Goal: Task Accomplishment & Management: Manage account settings

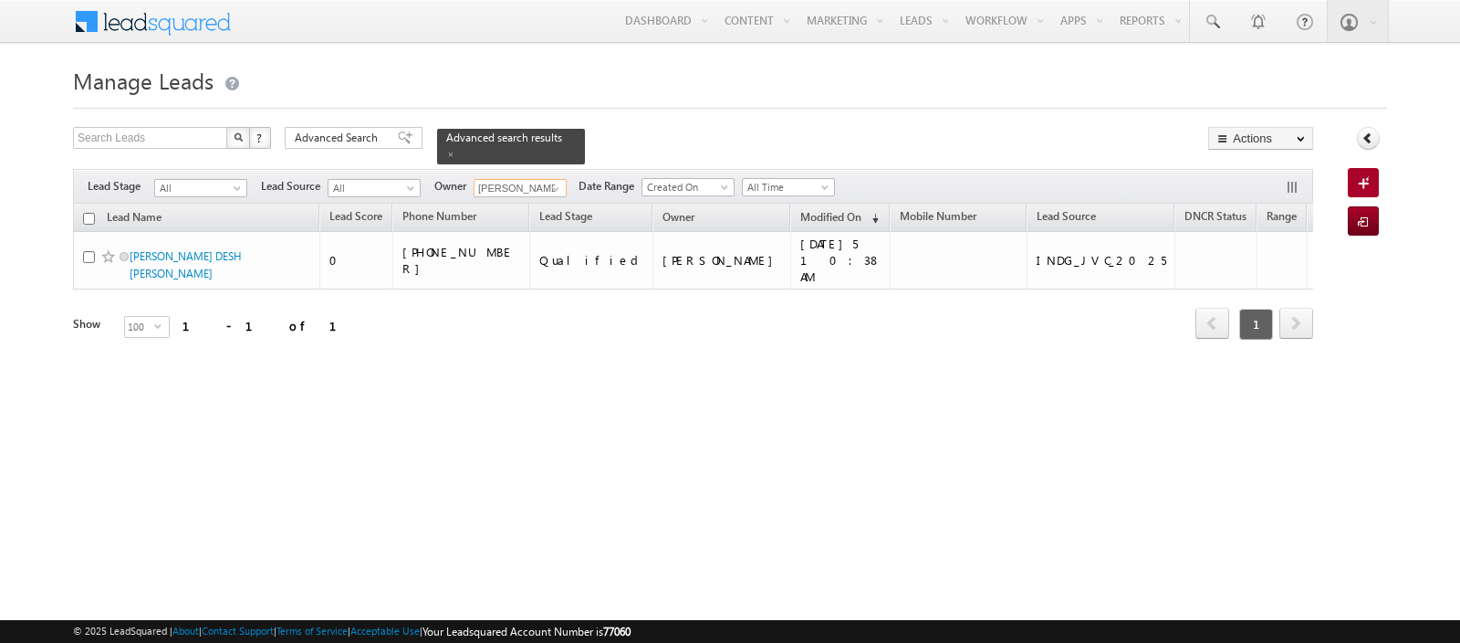
click at [518, 192] on input "[PERSON_NAME]" at bounding box center [520, 188] width 93 height 18
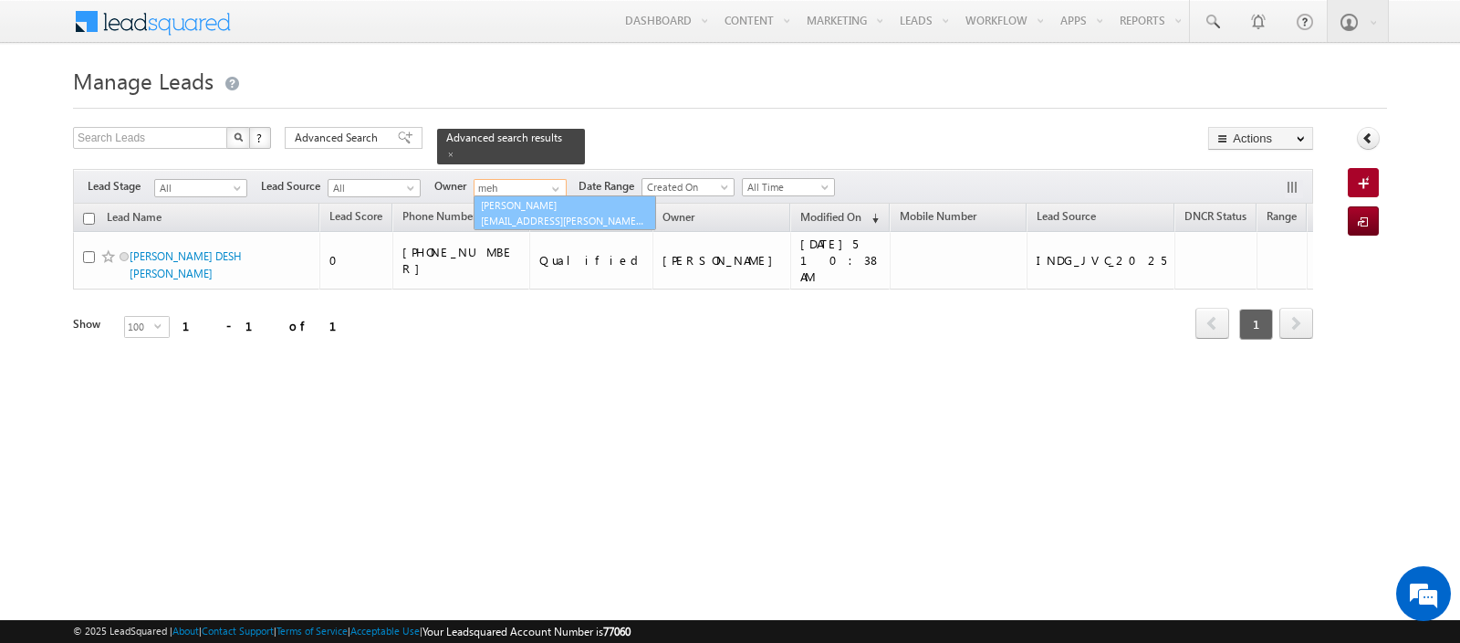
click at [549, 217] on span "[EMAIL_ADDRESS][PERSON_NAME][DOMAIN_NAME]" at bounding box center [563, 221] width 164 height 14
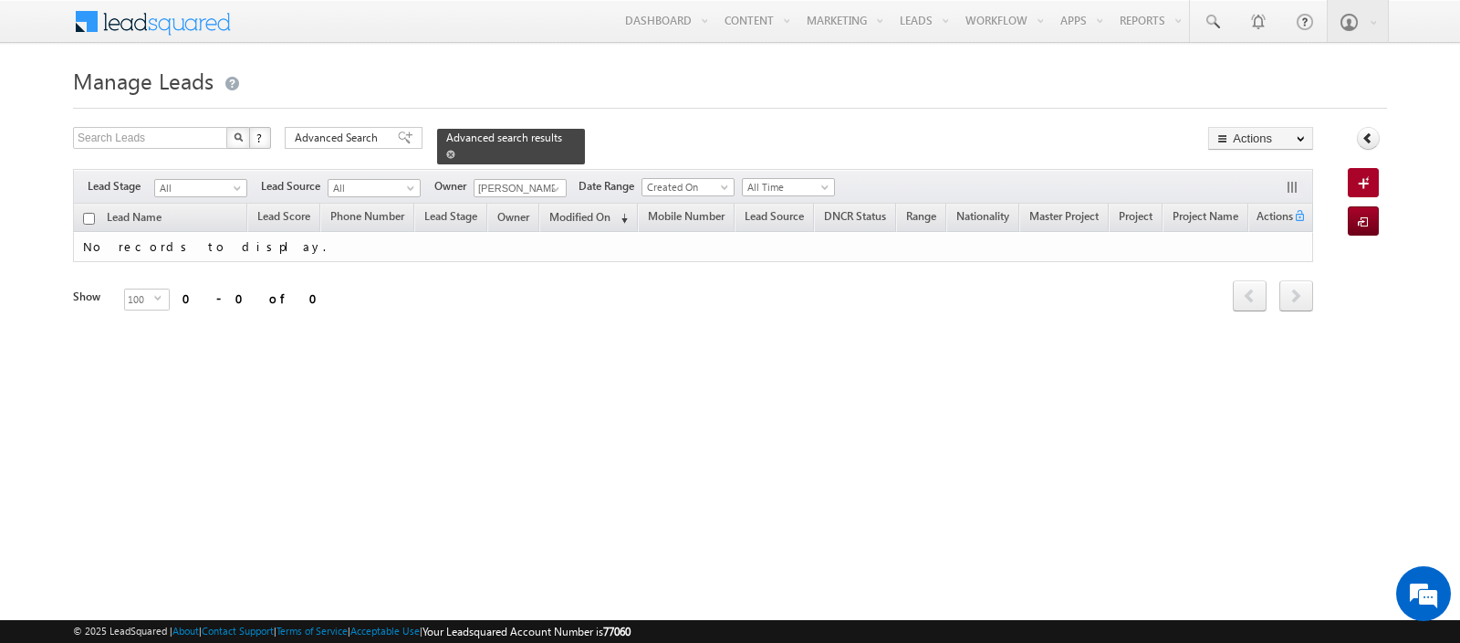
click at [446, 152] on span at bounding box center [450, 154] width 9 height 9
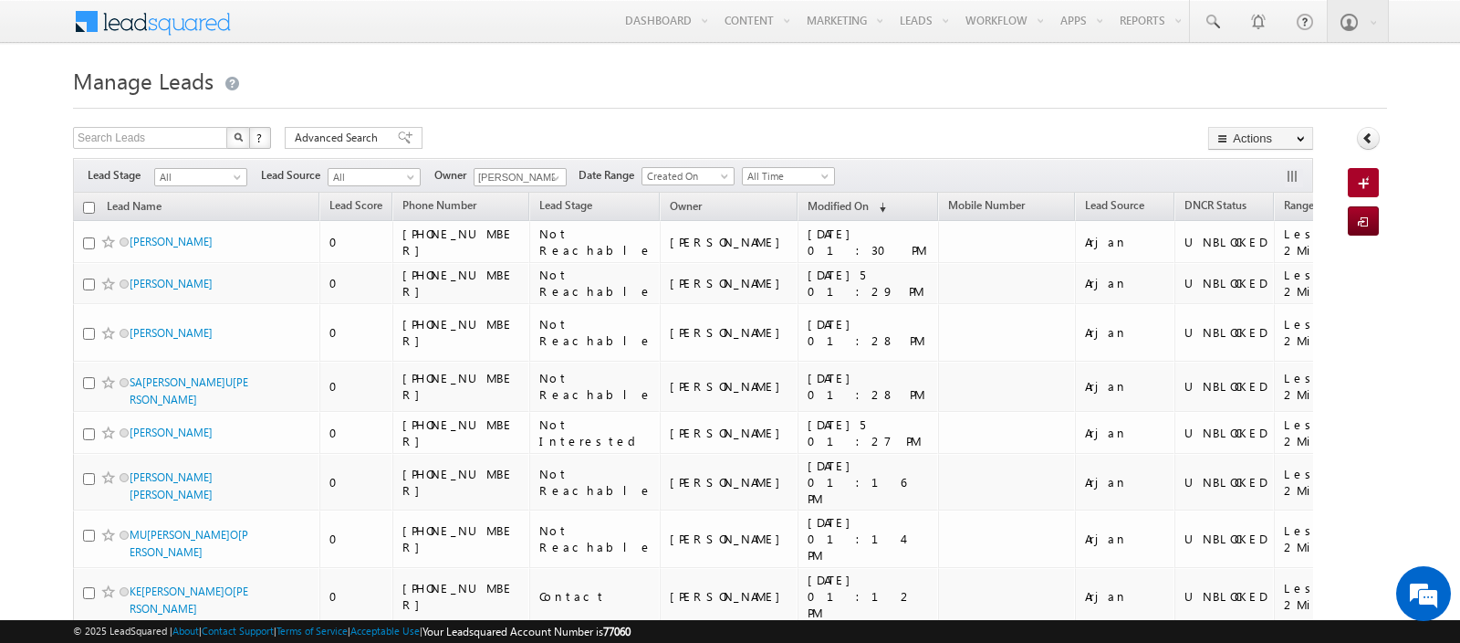
click at [1075, 193] on th "Lead Source" at bounding box center [1124, 207] width 99 height 28
click at [1085, 204] on span "Lead Source" at bounding box center [1114, 205] width 59 height 14
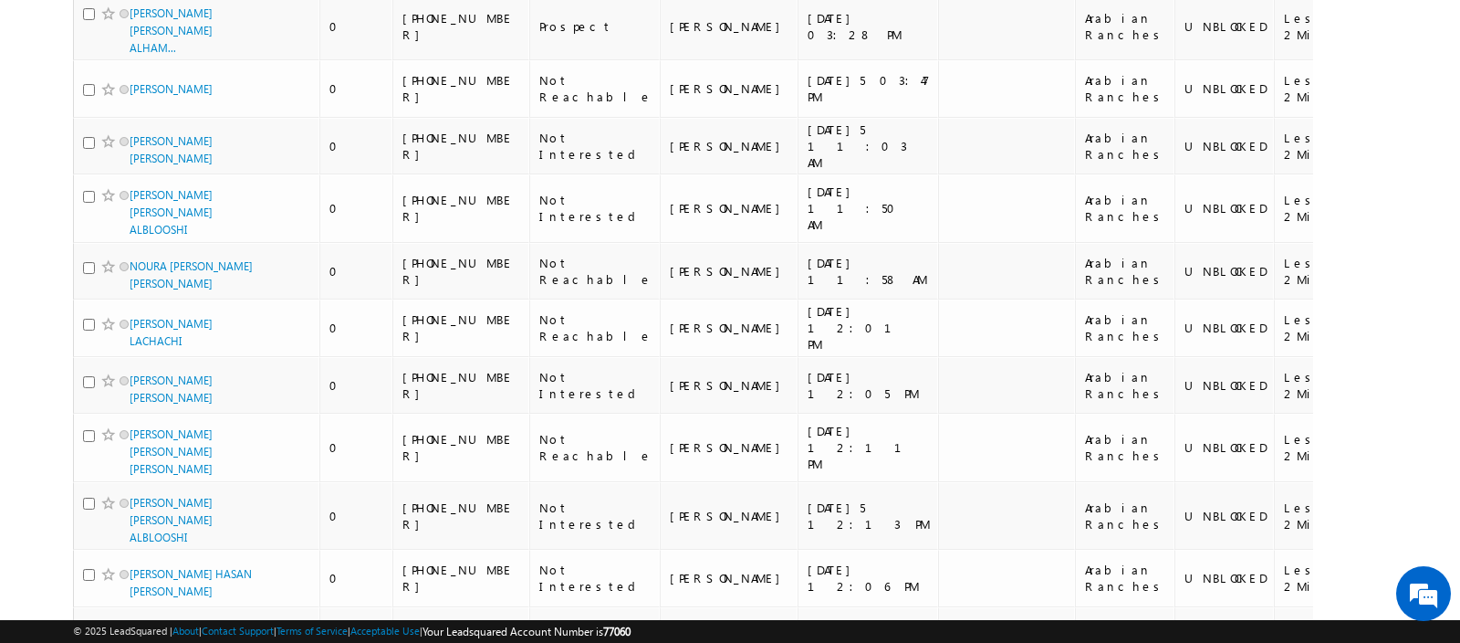
scroll to position [5611, 0]
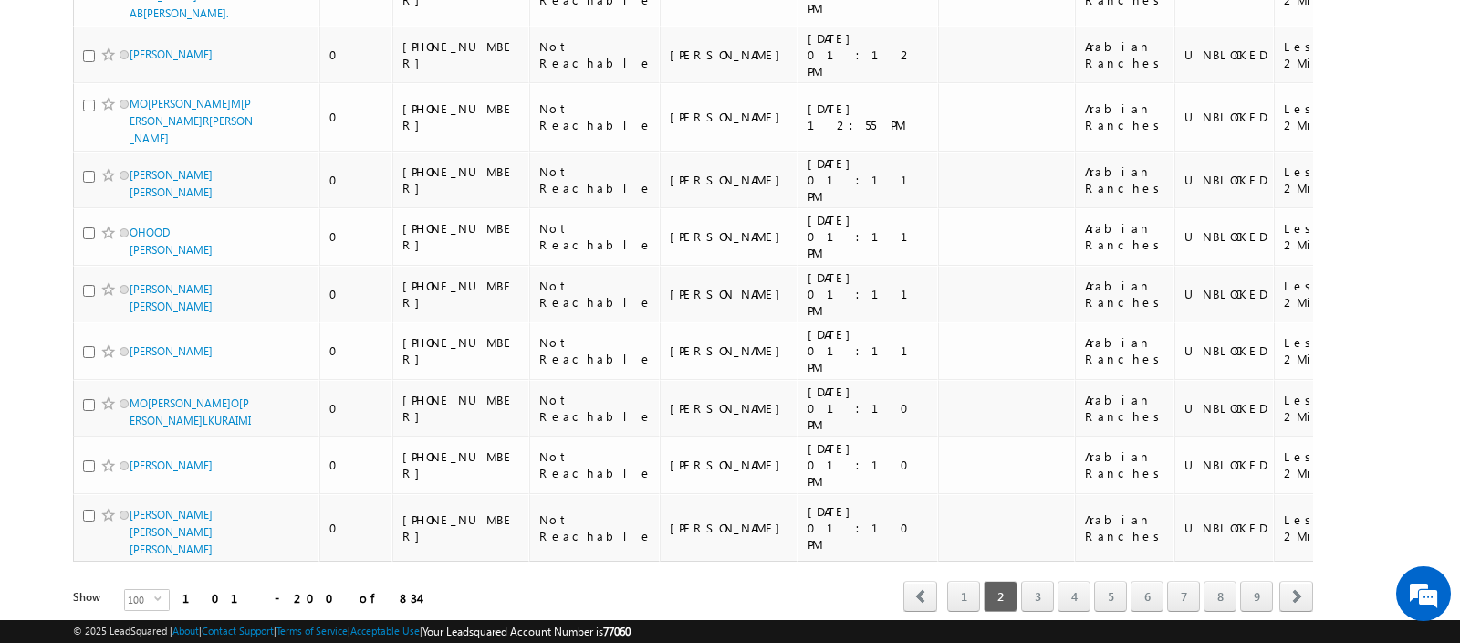
scroll to position [5519, 0]
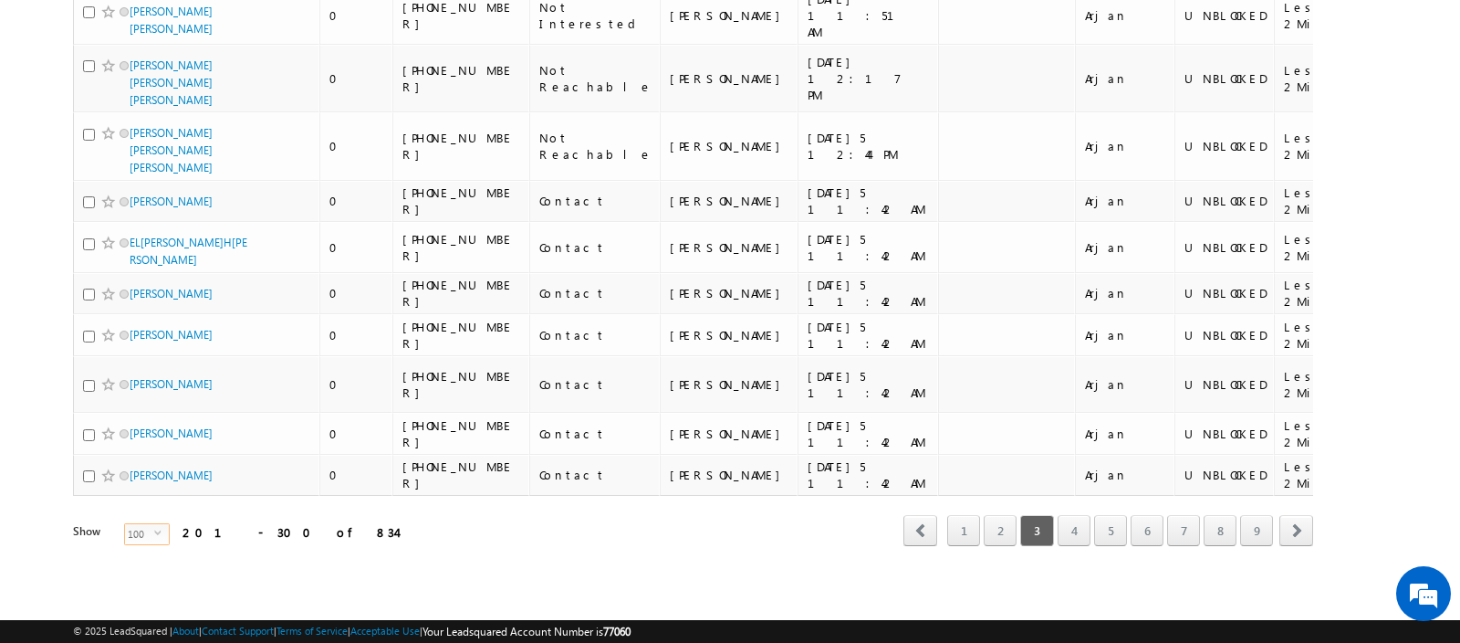
click at [125, 544] on span "100" at bounding box center [139, 534] width 29 height 20
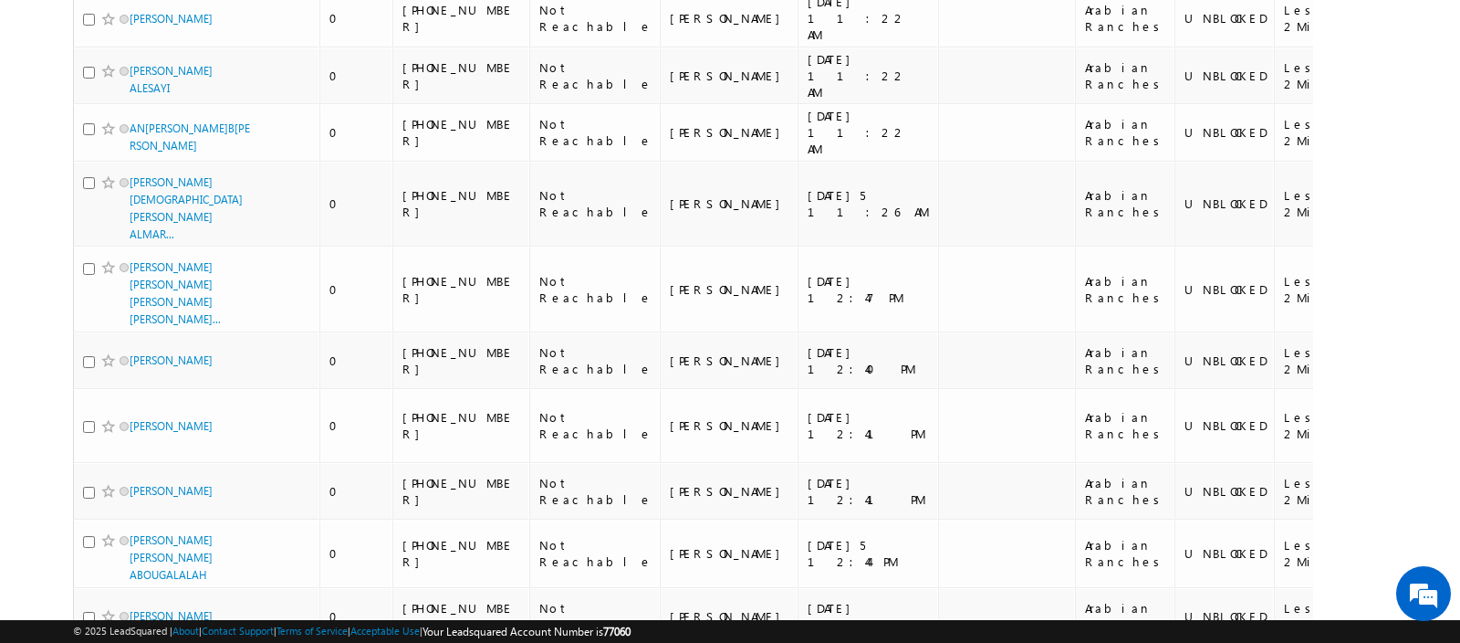
scroll to position [11407, 0]
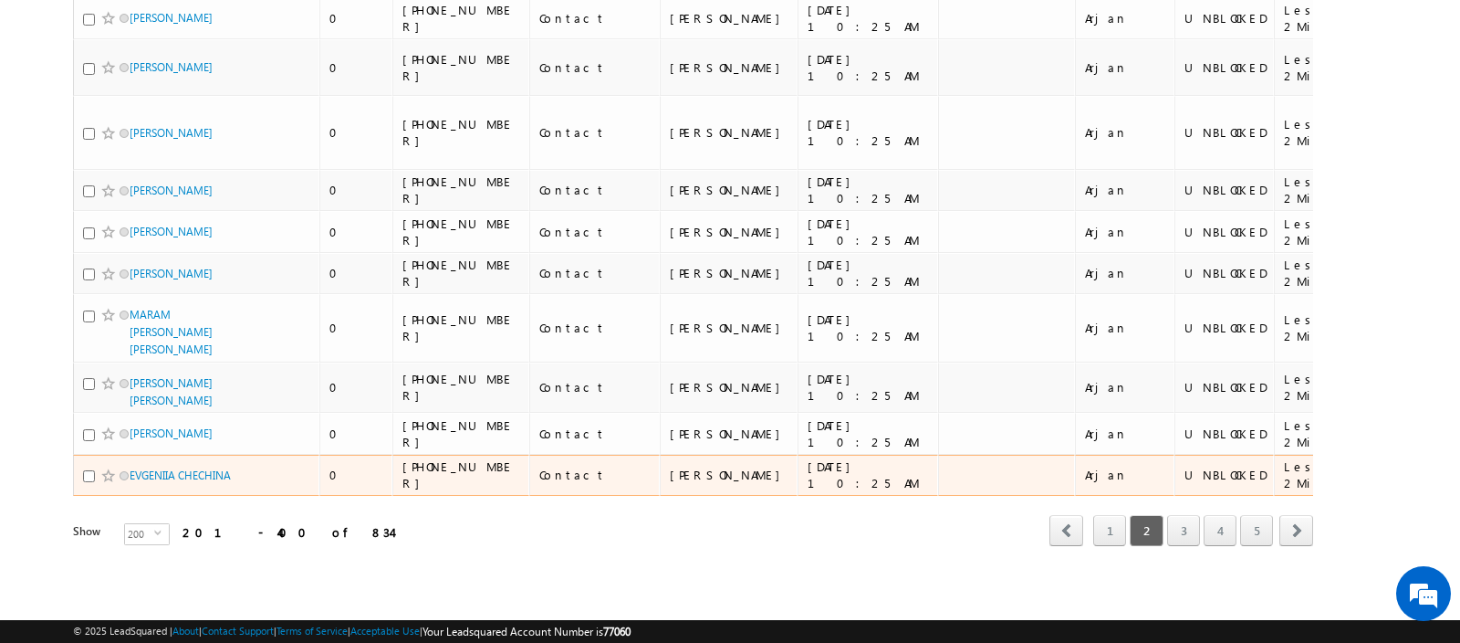
scroll to position [11454, 0]
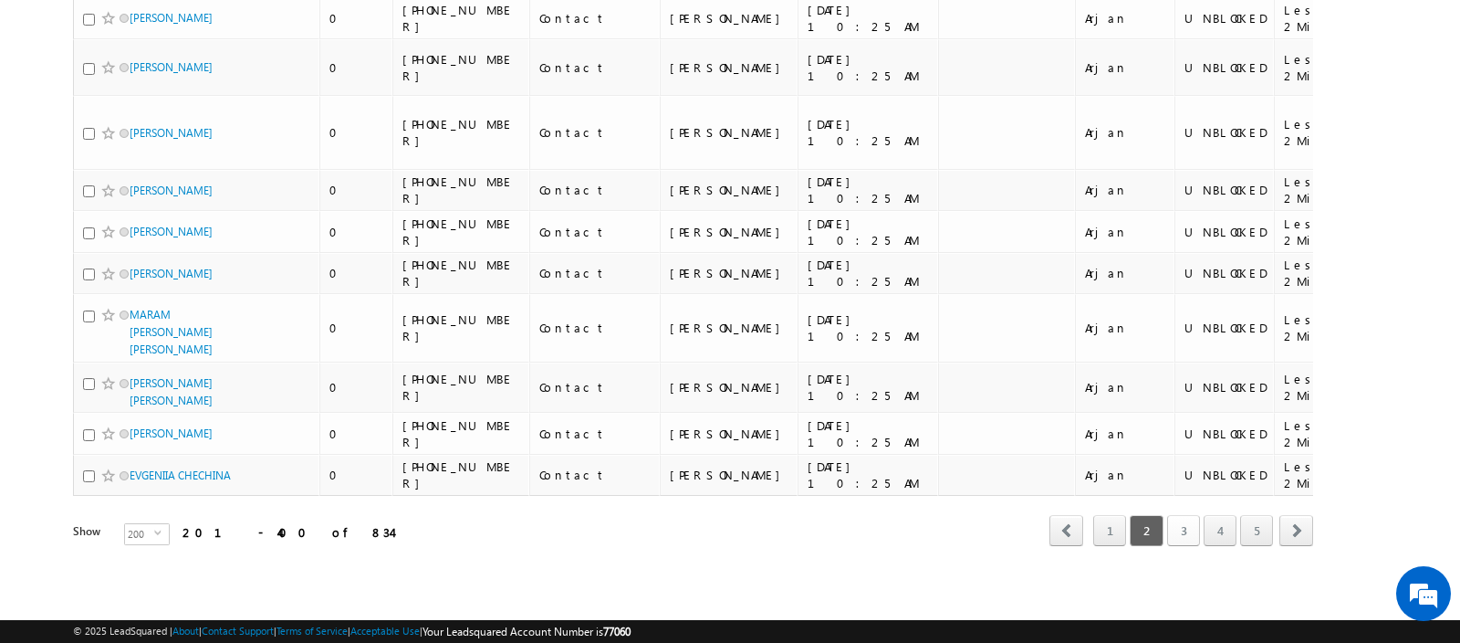
click at [1173, 531] on link "3" at bounding box center [1183, 530] width 33 height 31
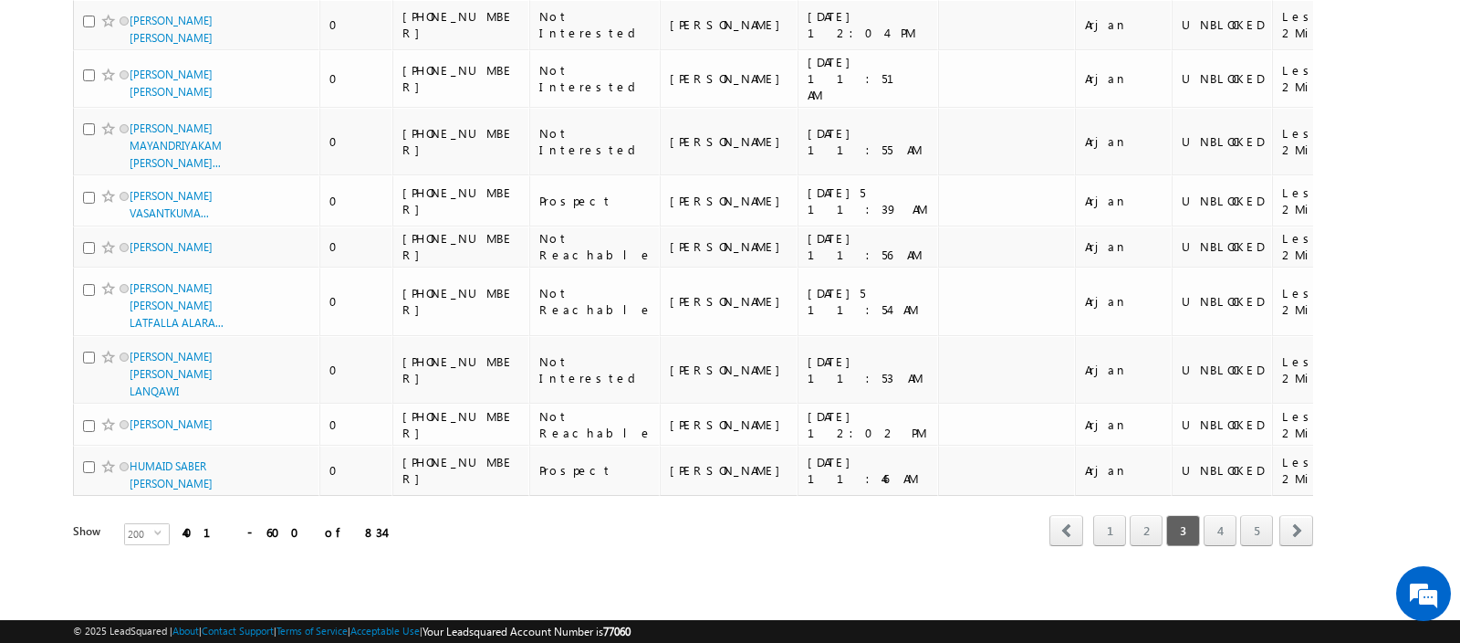
scroll to position [11155, 0]
click at [1240, 537] on div "1 2 3 4 5" at bounding box center [1181, 530] width 183 height 31
click at [1225, 537] on link "4" at bounding box center [1220, 530] width 33 height 31
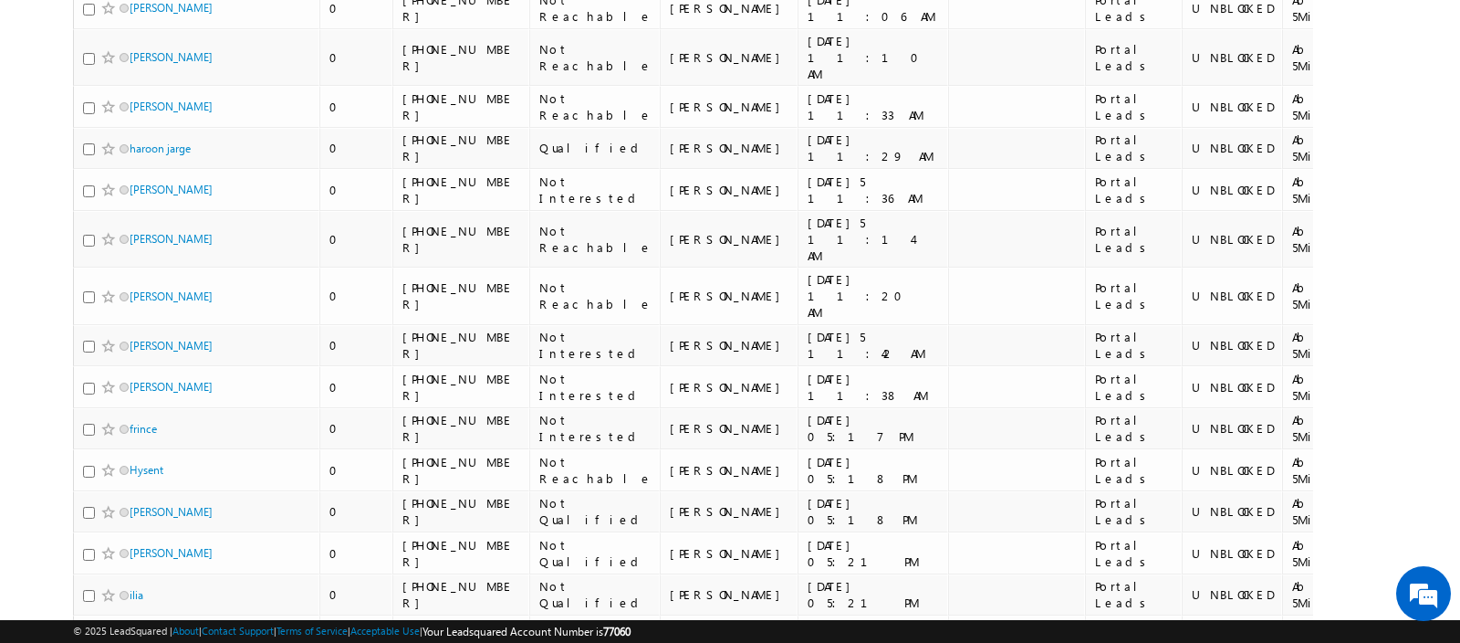
scroll to position [5888, 0]
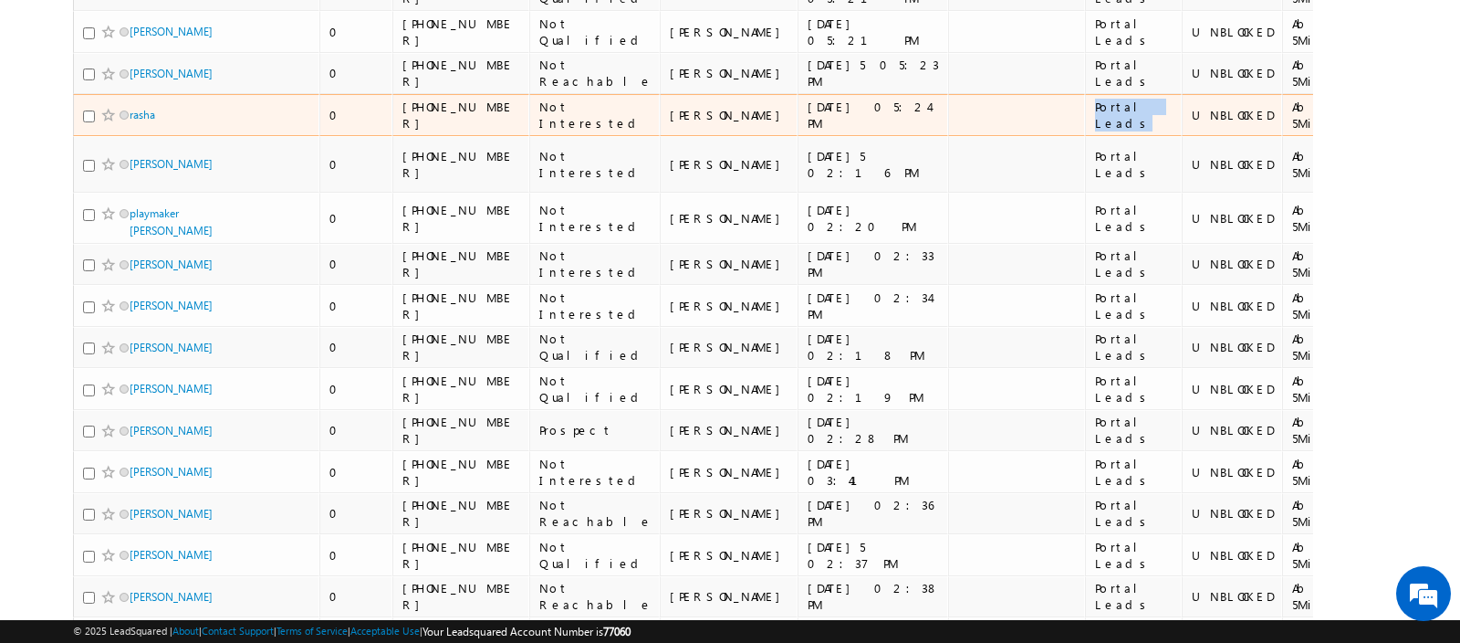
drag, startPoint x: 964, startPoint y: 377, endPoint x: 893, endPoint y: 374, distance: 71.3
click at [1085, 136] on td "Portal Leads" at bounding box center [1133, 115] width 97 height 42
copy div "Portal Leads"
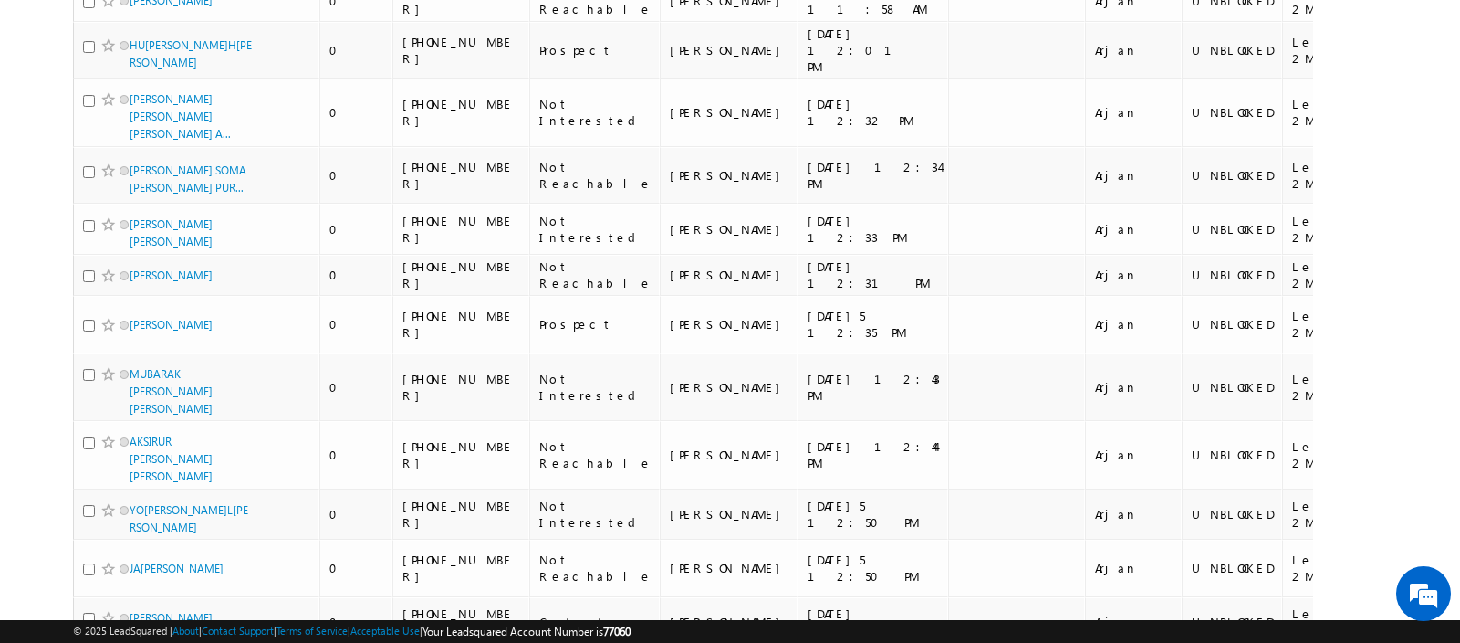
scroll to position [0, 0]
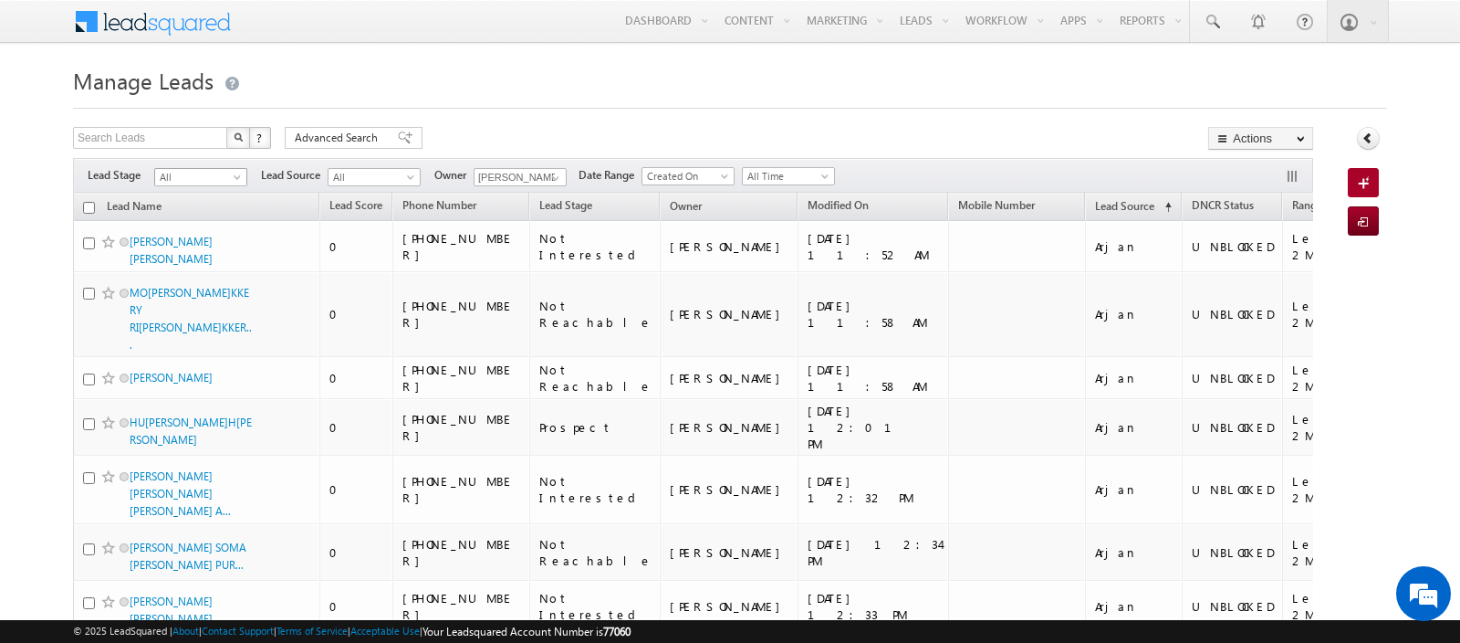
click at [180, 183] on span "All" at bounding box center [198, 177] width 87 height 16
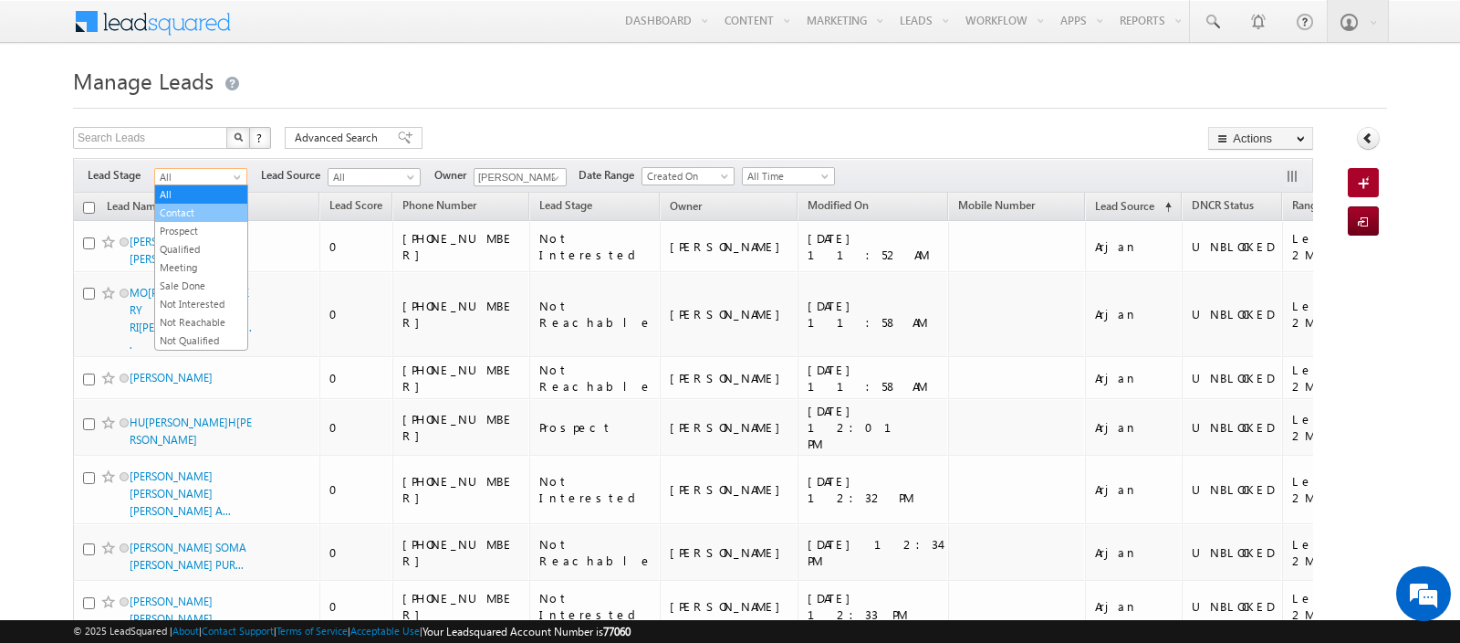
click at [188, 215] on link "Contact" at bounding box center [201, 212] width 92 height 16
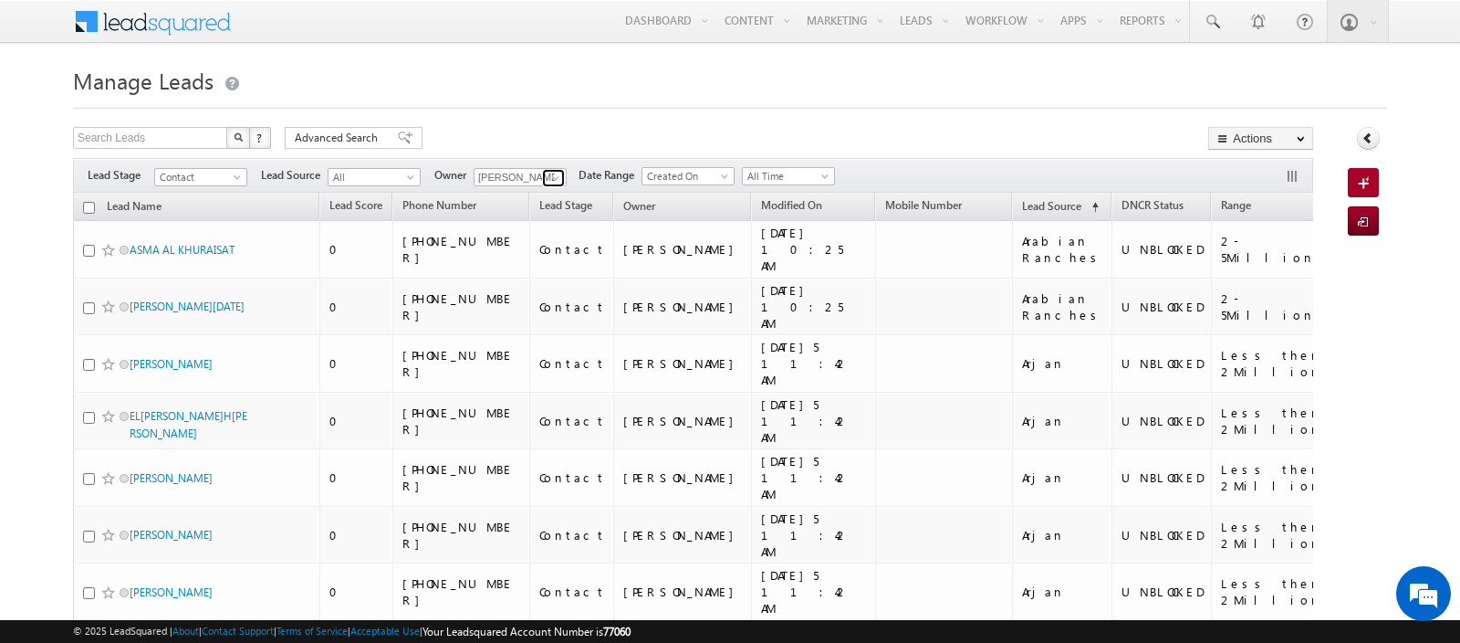
click at [549, 173] on span at bounding box center [556, 178] width 15 height 15
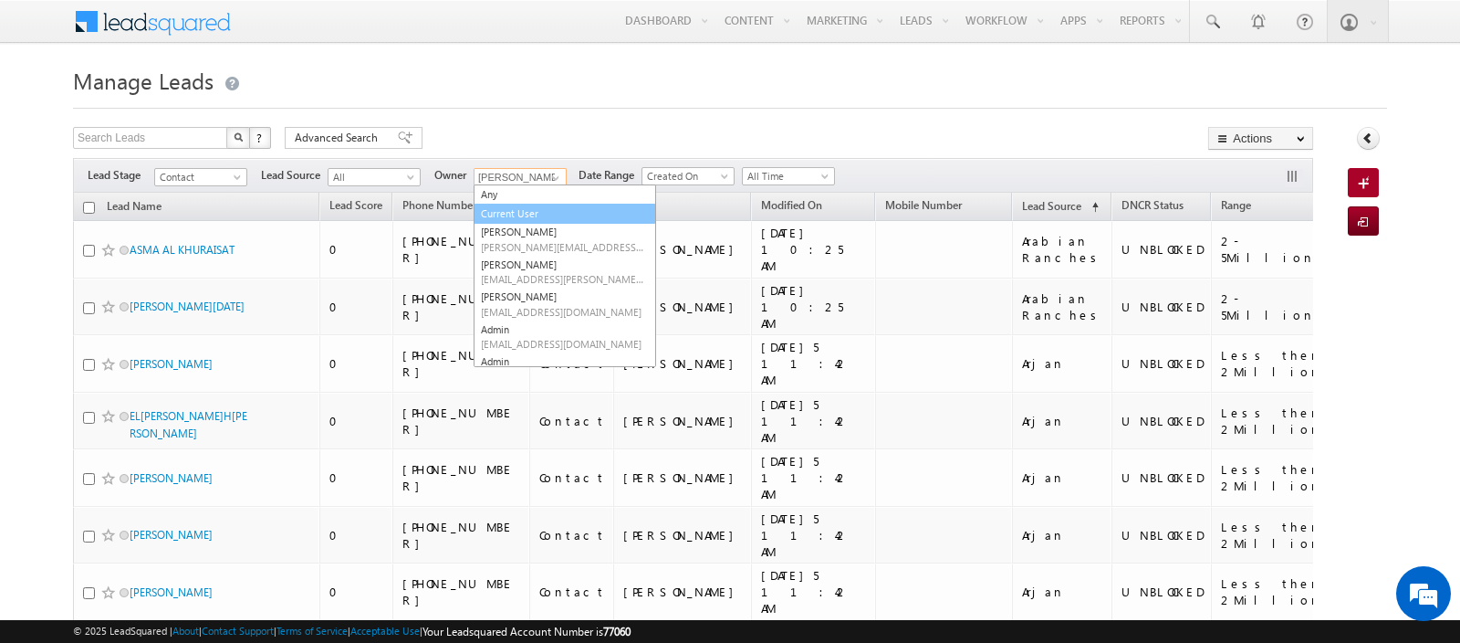
click at [519, 205] on link "Current User" at bounding box center [565, 214] width 183 height 21
type input "Current User"
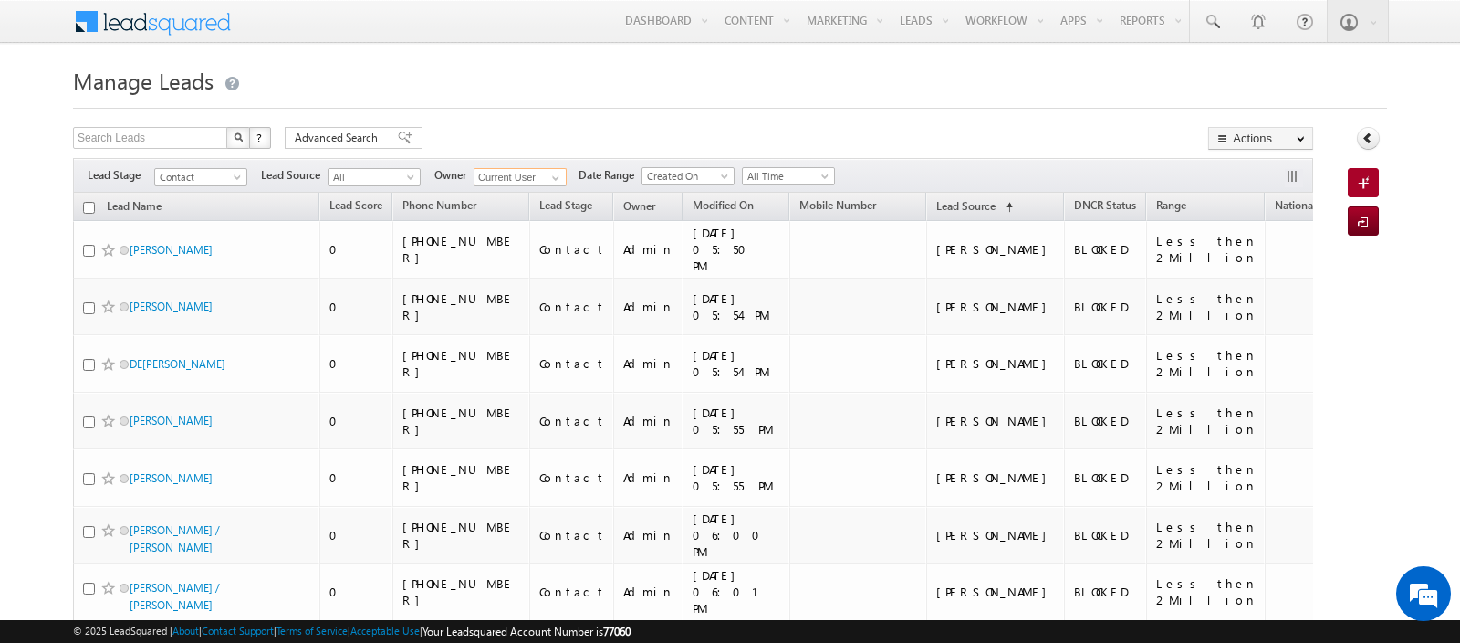
click at [89, 207] on input "checkbox" at bounding box center [89, 208] width 12 height 12
checkbox input "true"
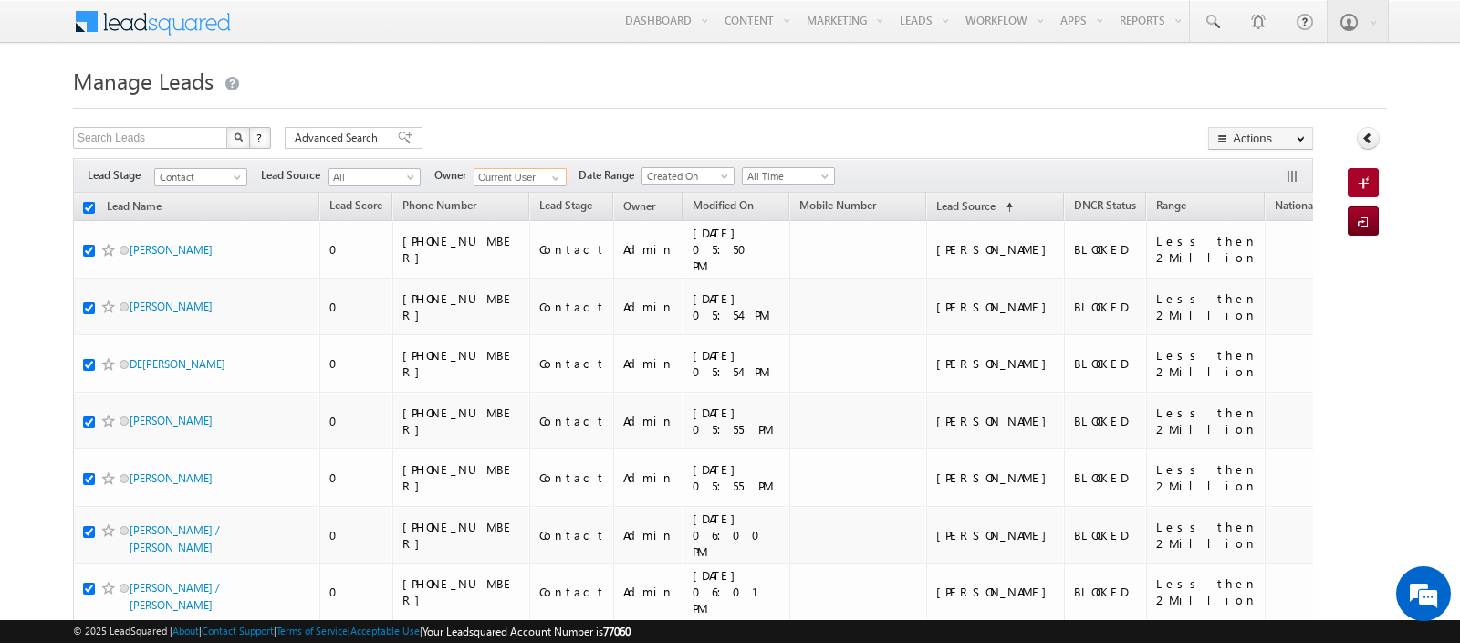
checkbox input "true"
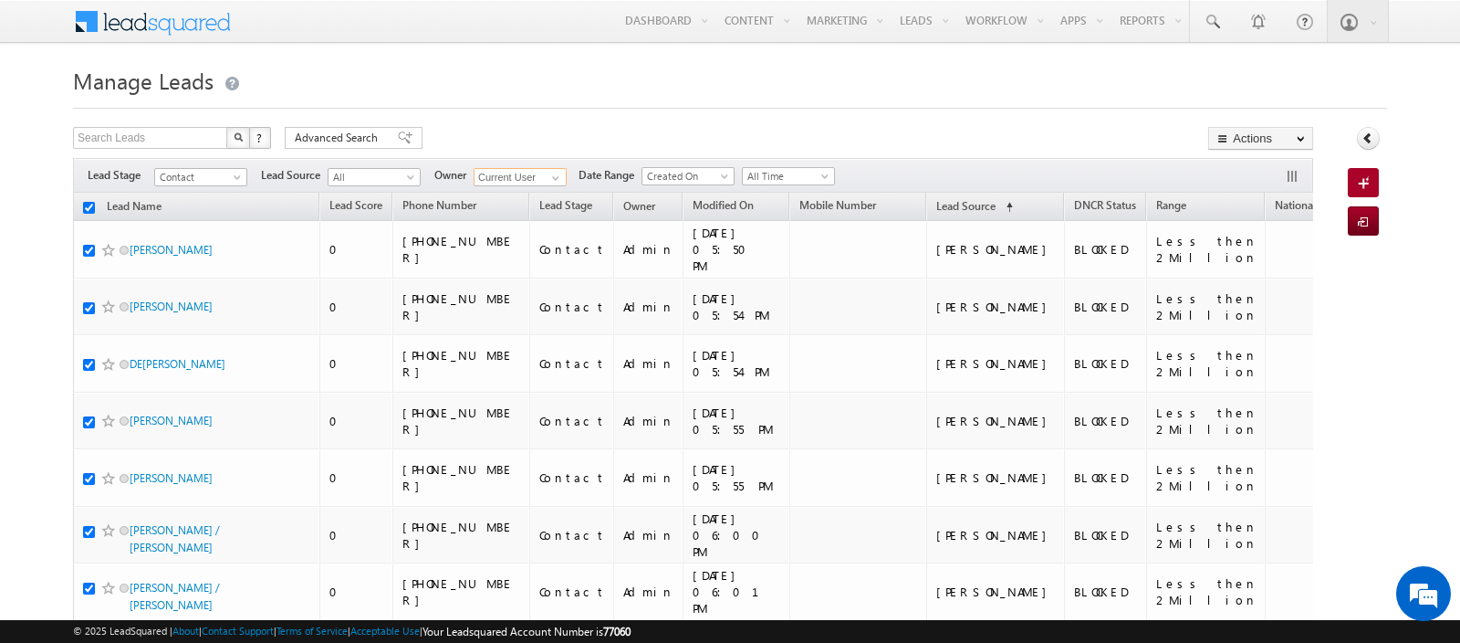
checkbox input "true"
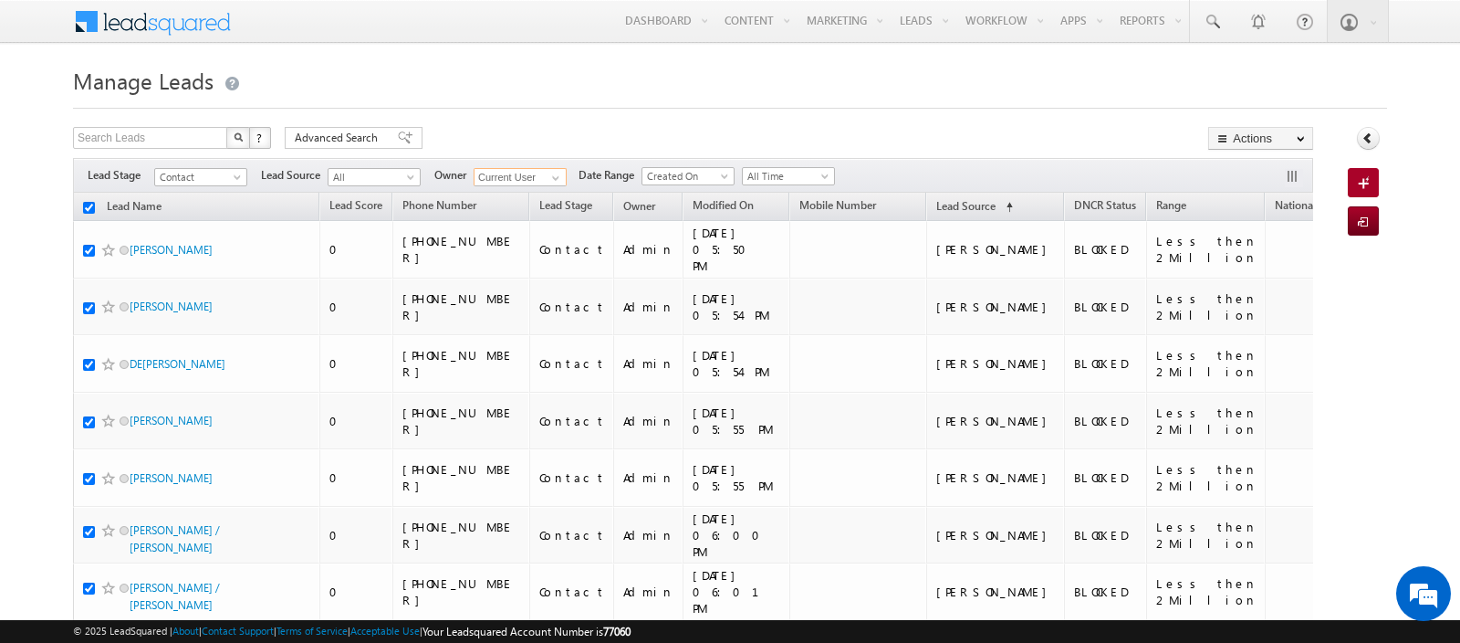
checkbox input "true"
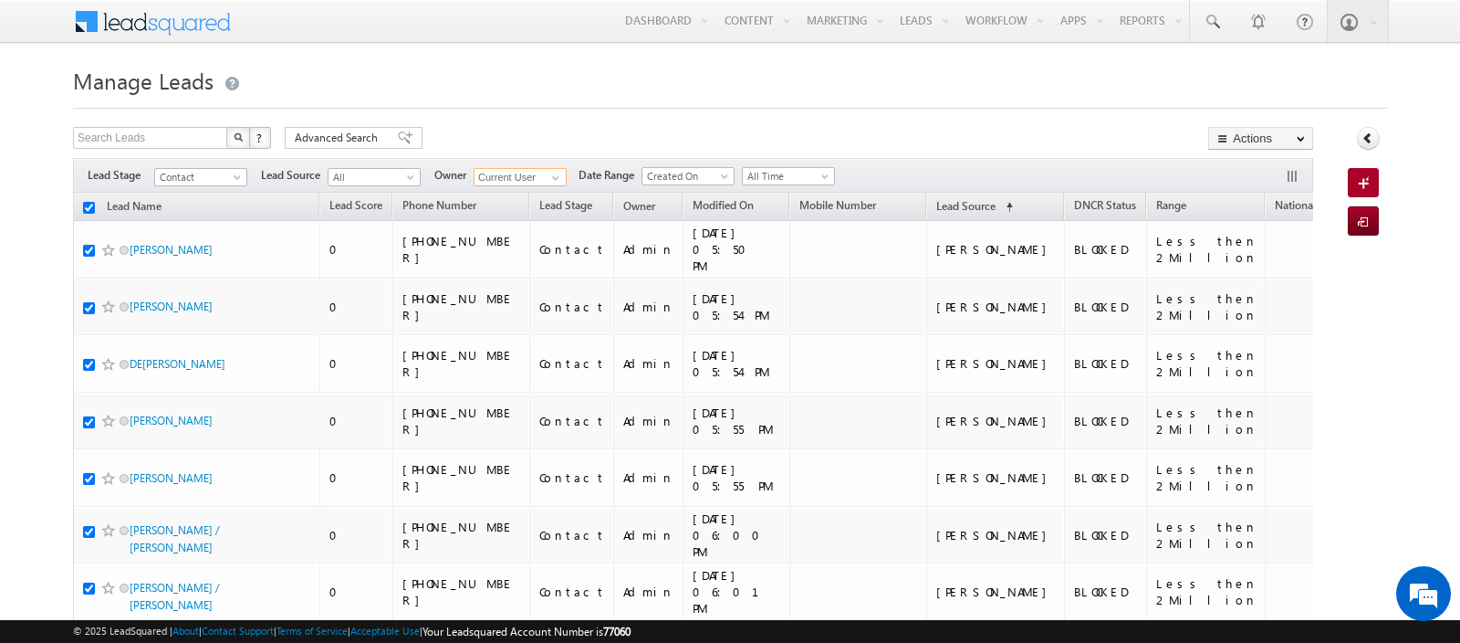
checkbox input "true"
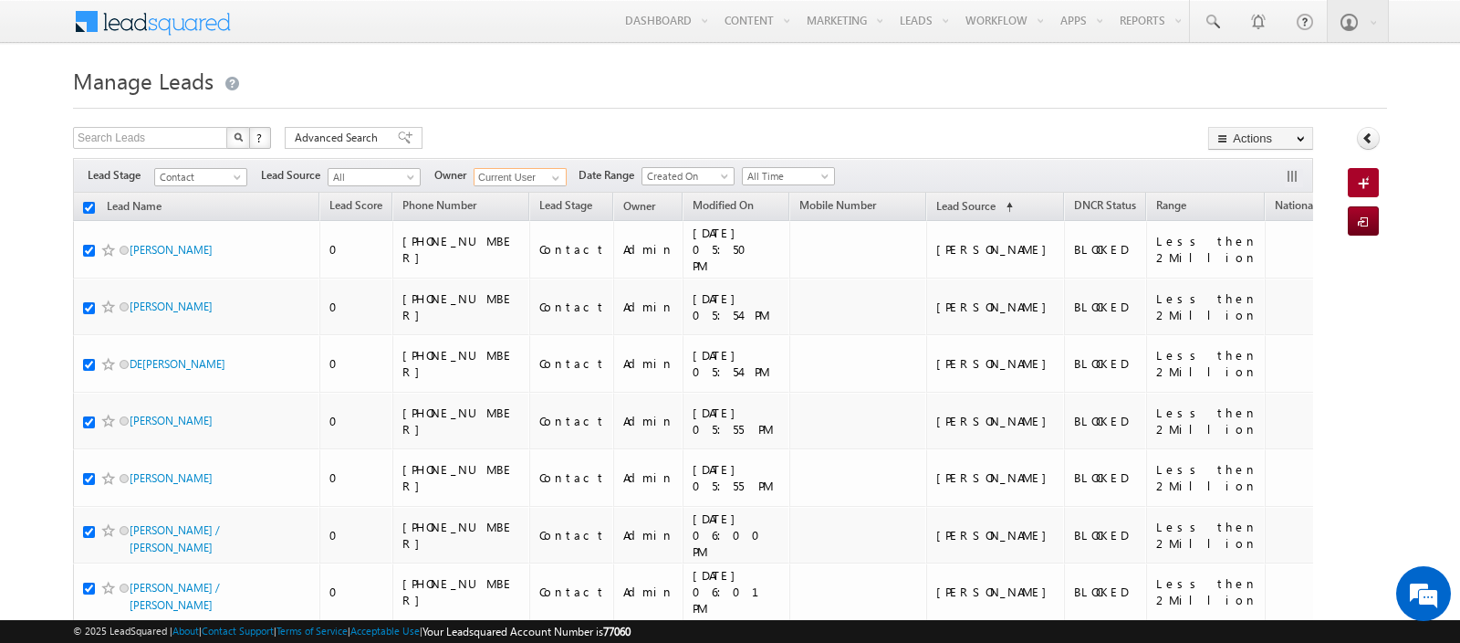
checkbox input "true"
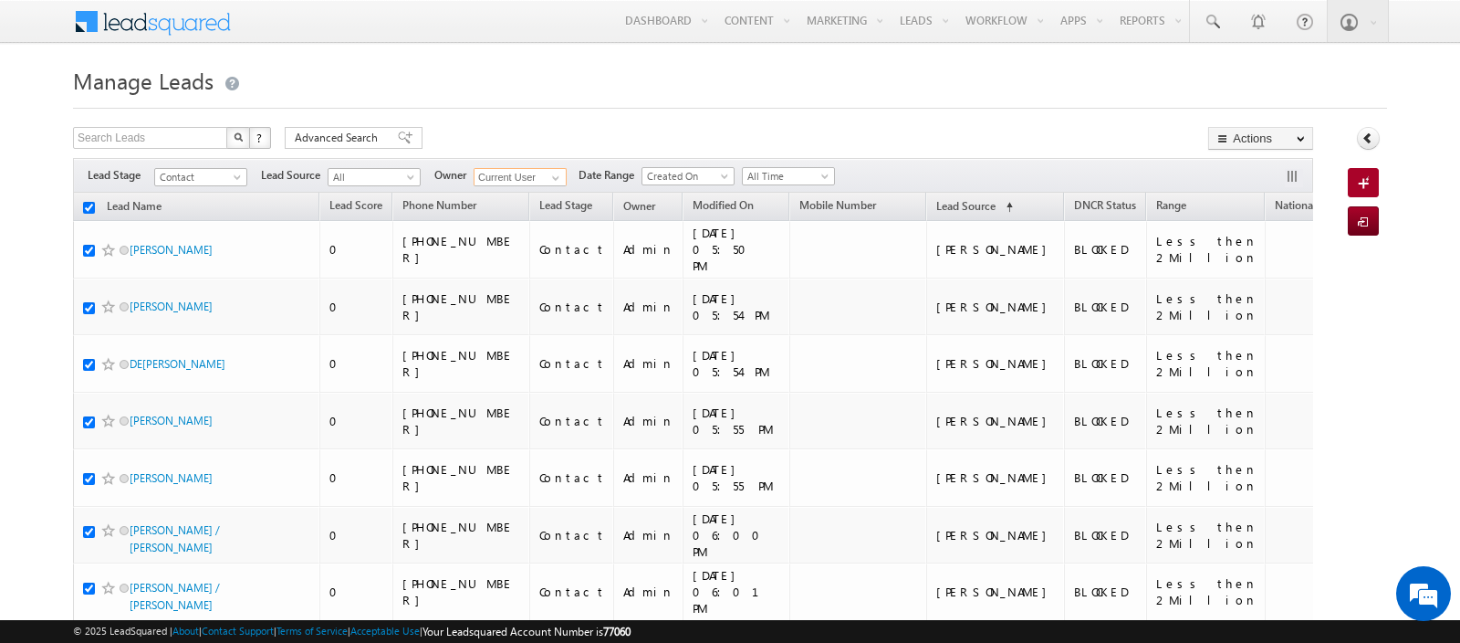
checkbox input "true"
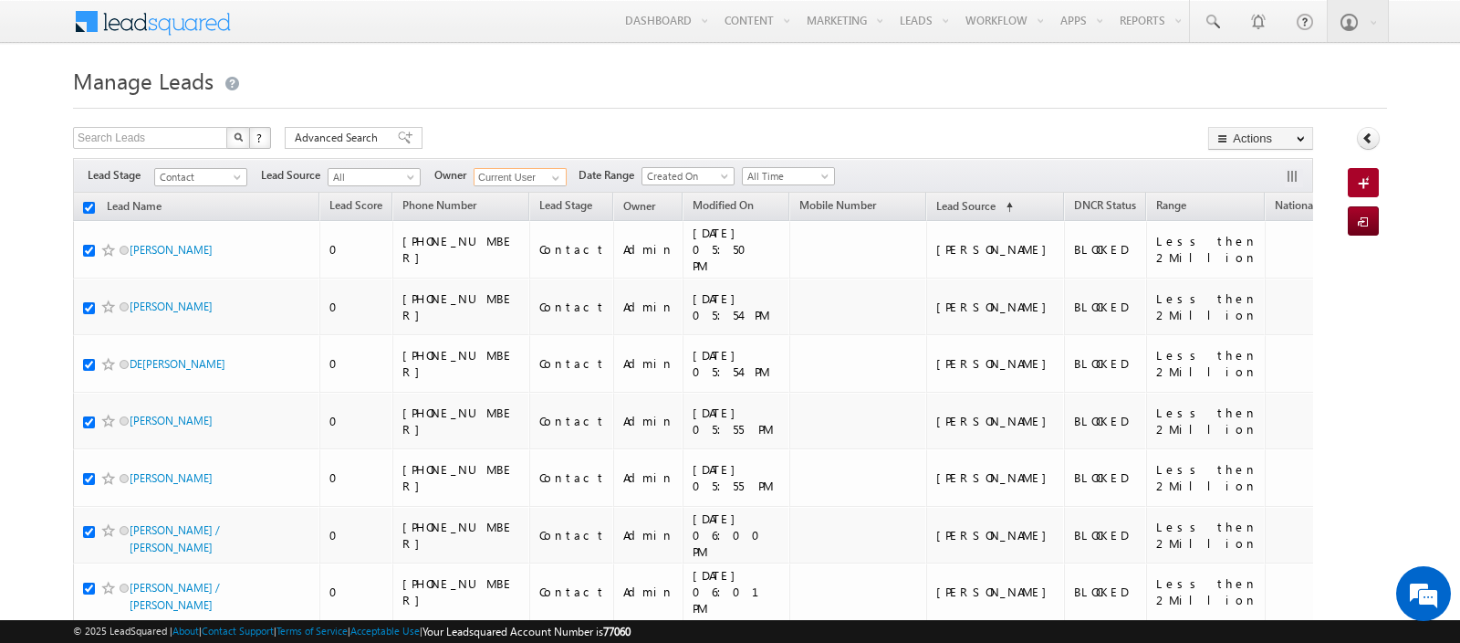
checkbox input "true"
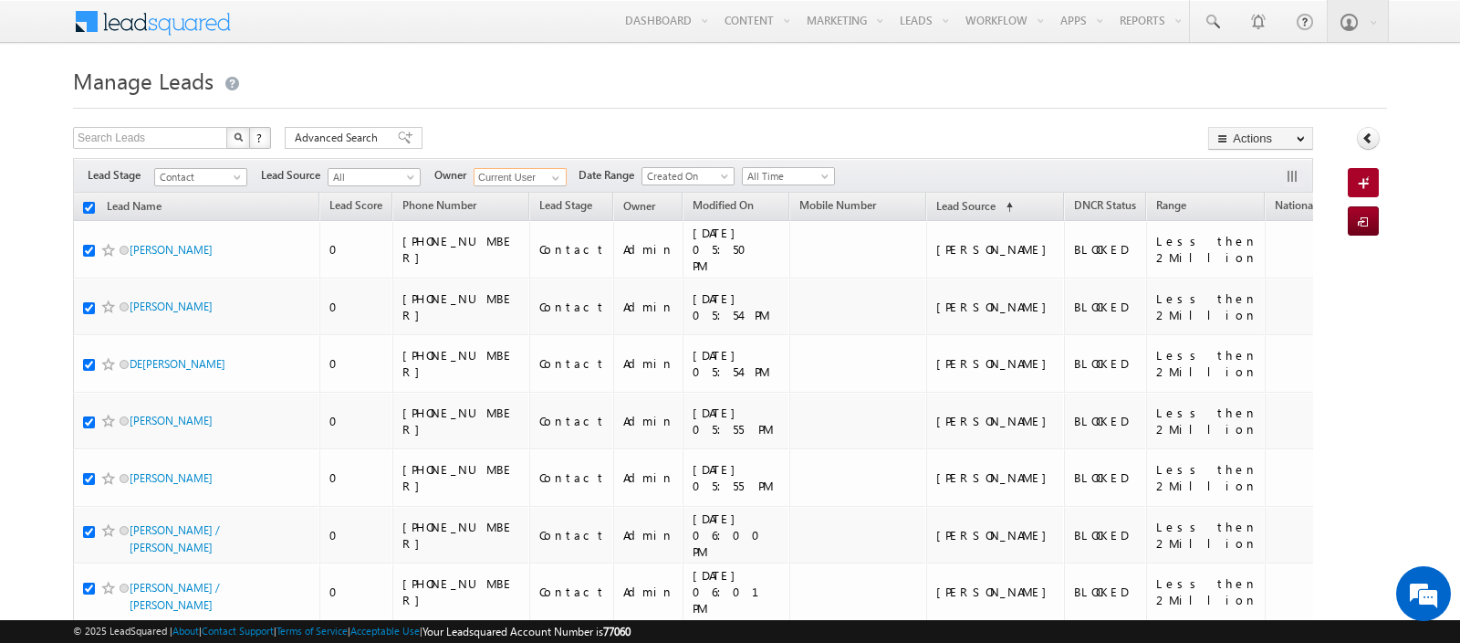
checkbox input "true"
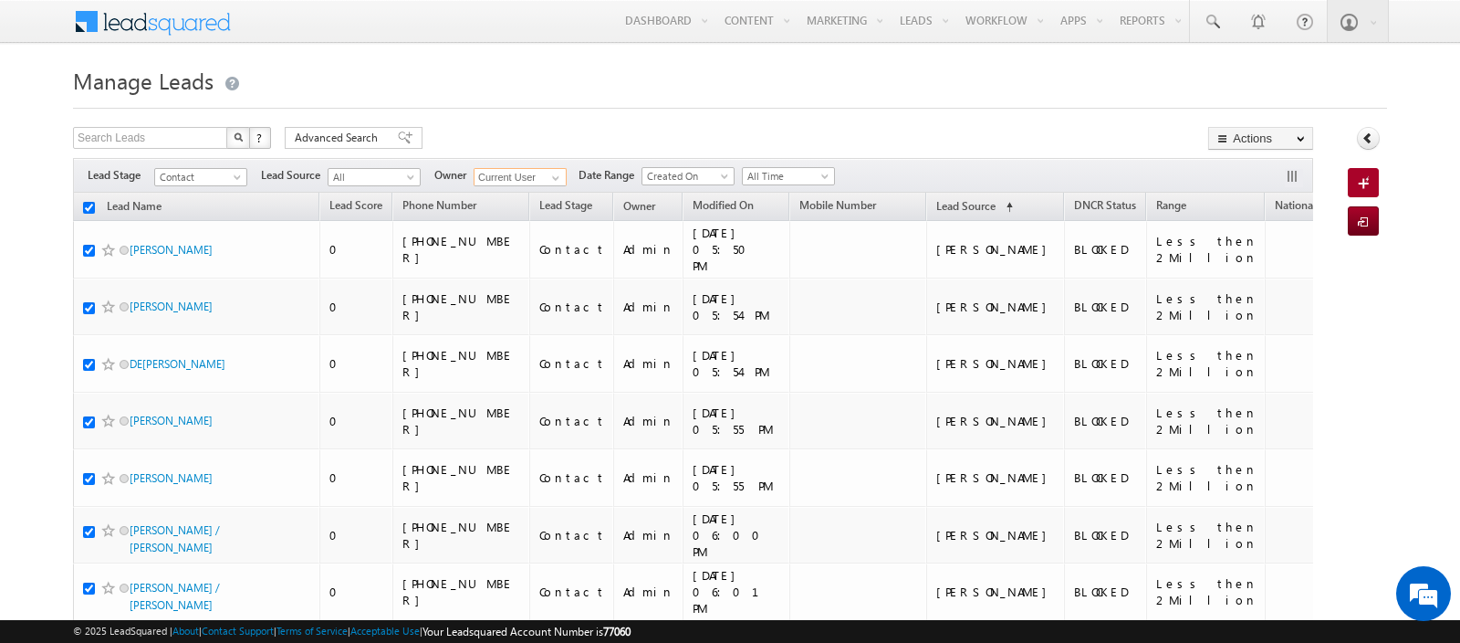
checkbox input "true"
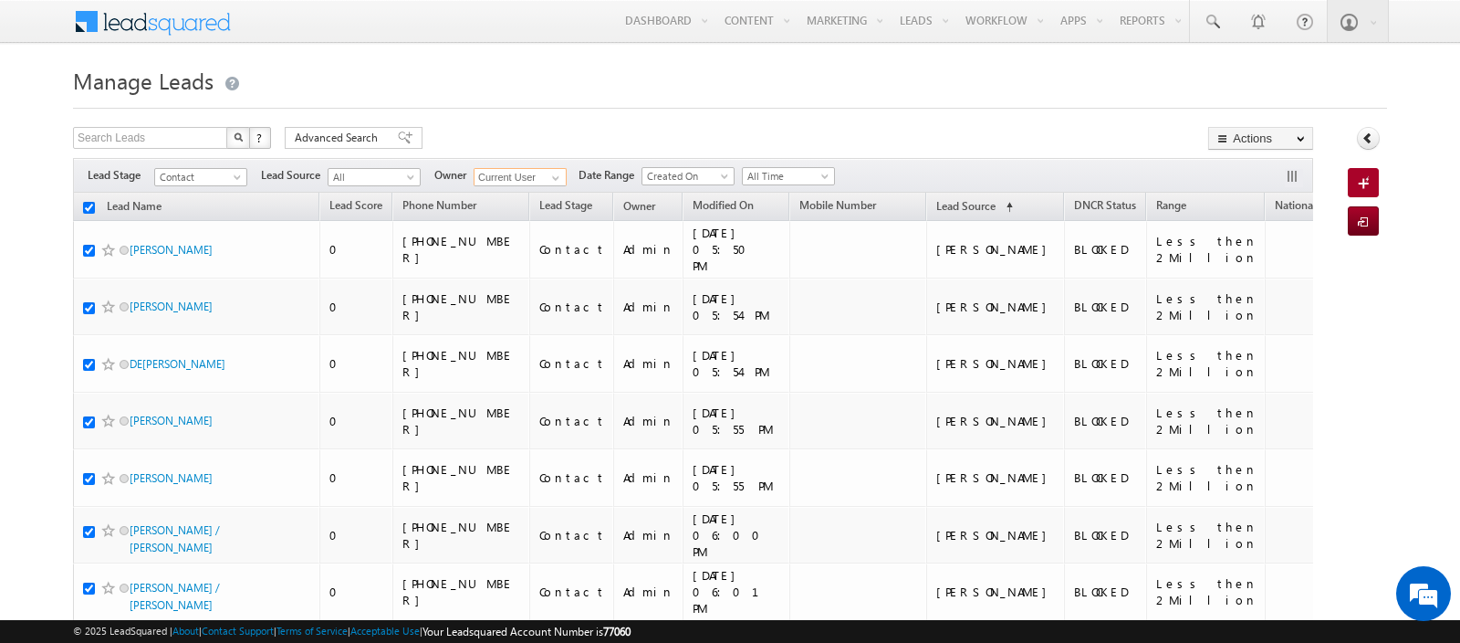
checkbox input "true"
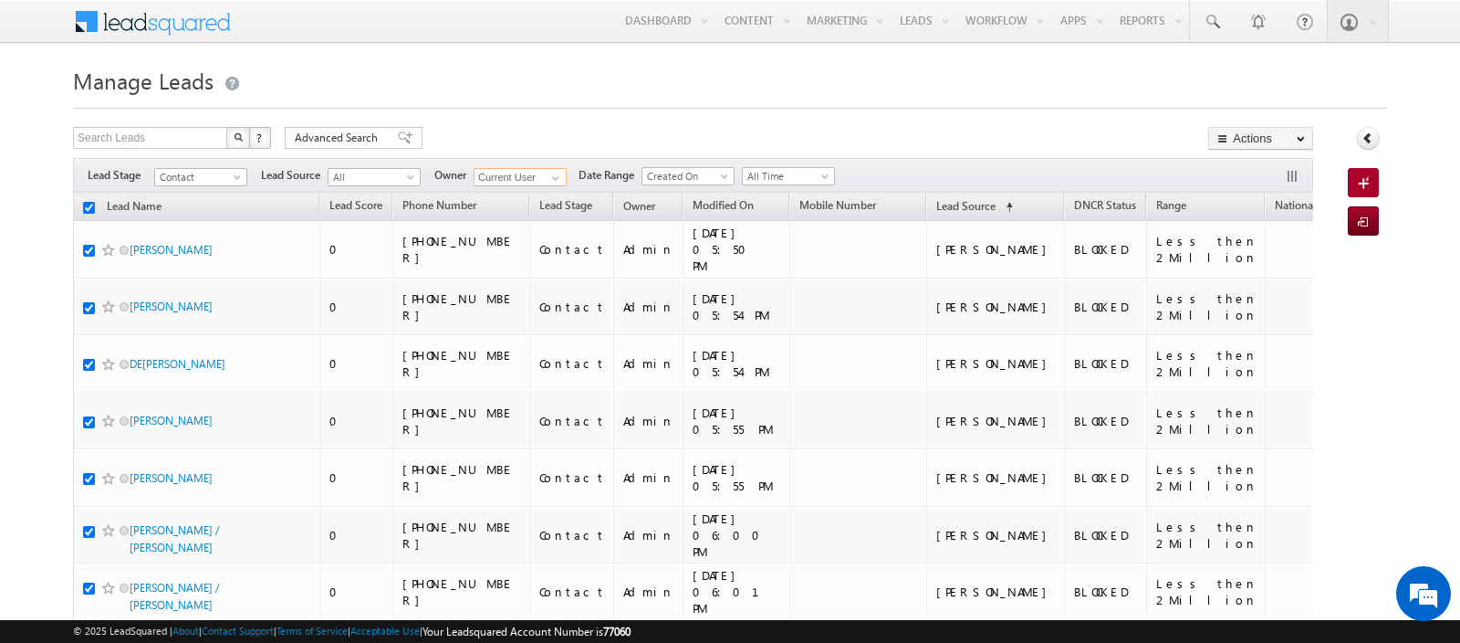
checkbox input "true"
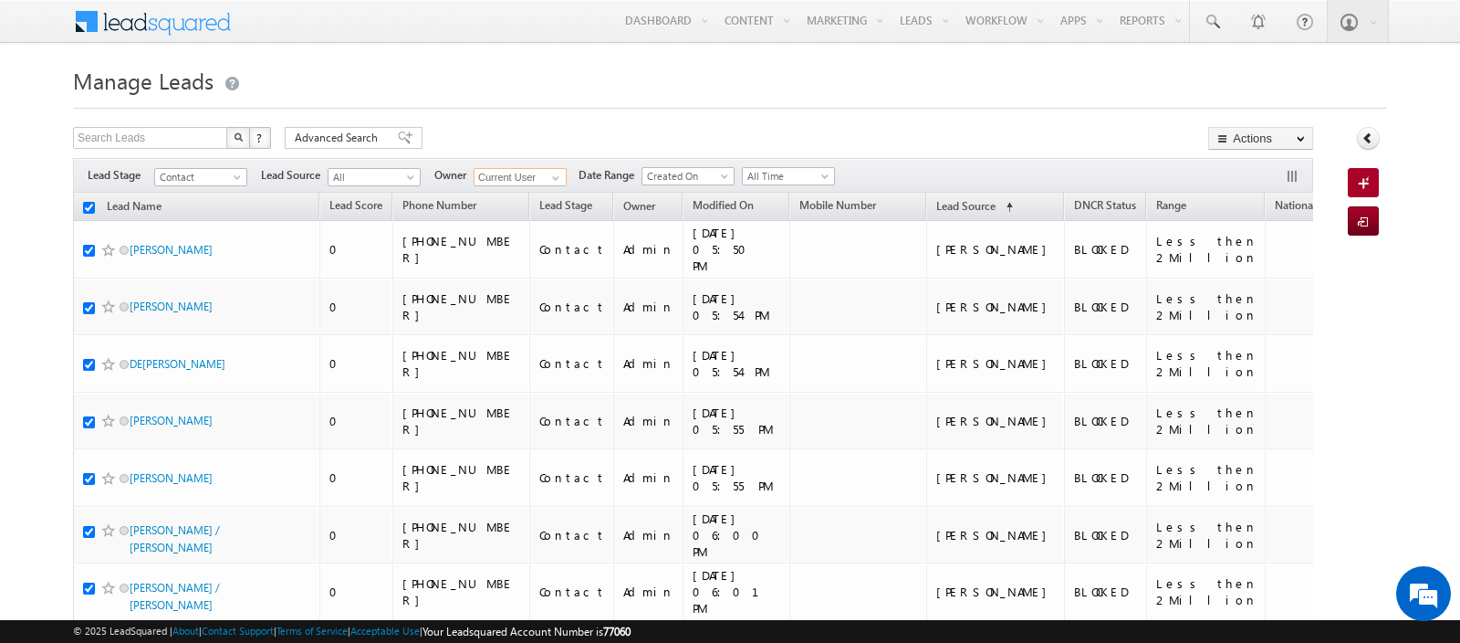
checkbox input "true"
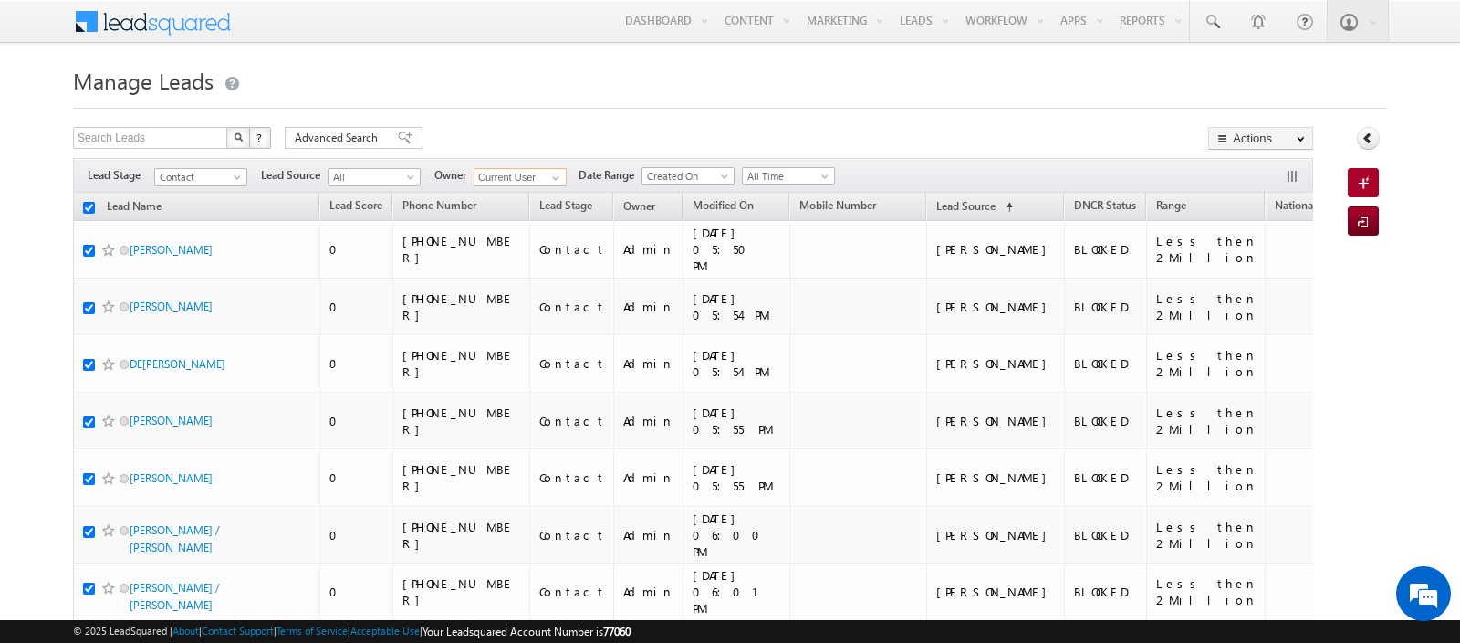
checkbox input "true"
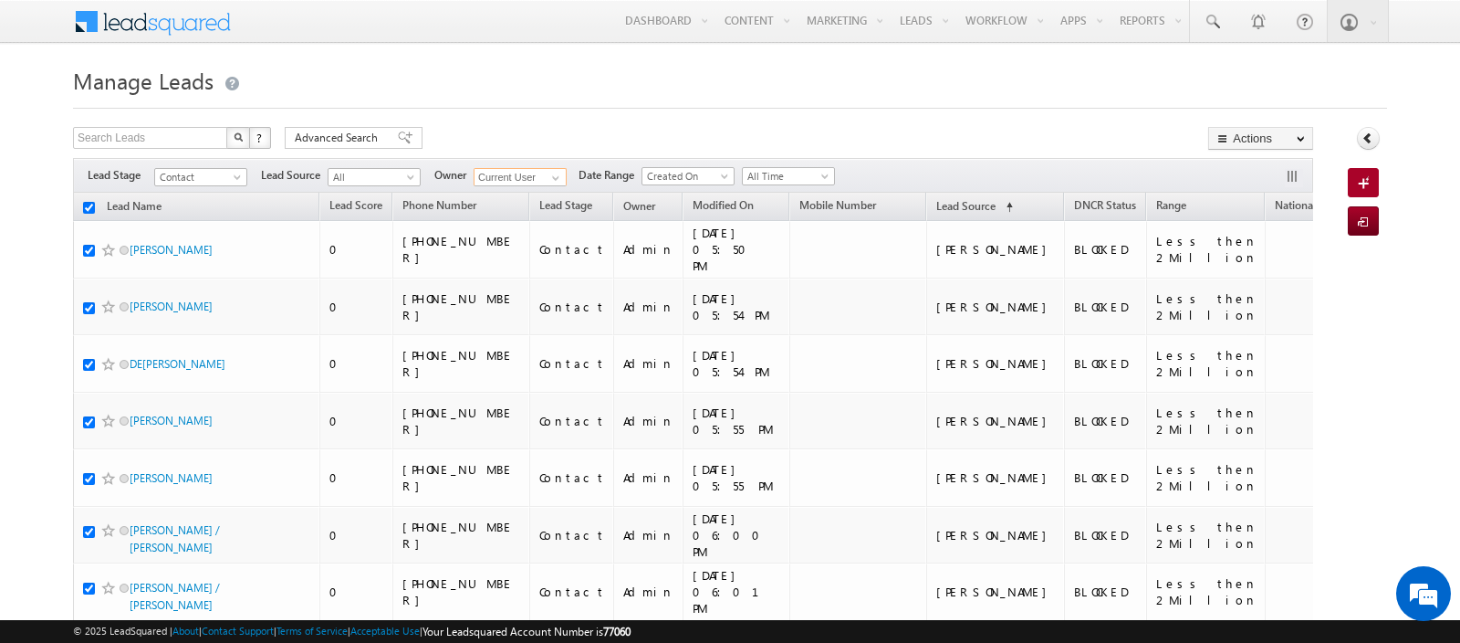
checkbox input "true"
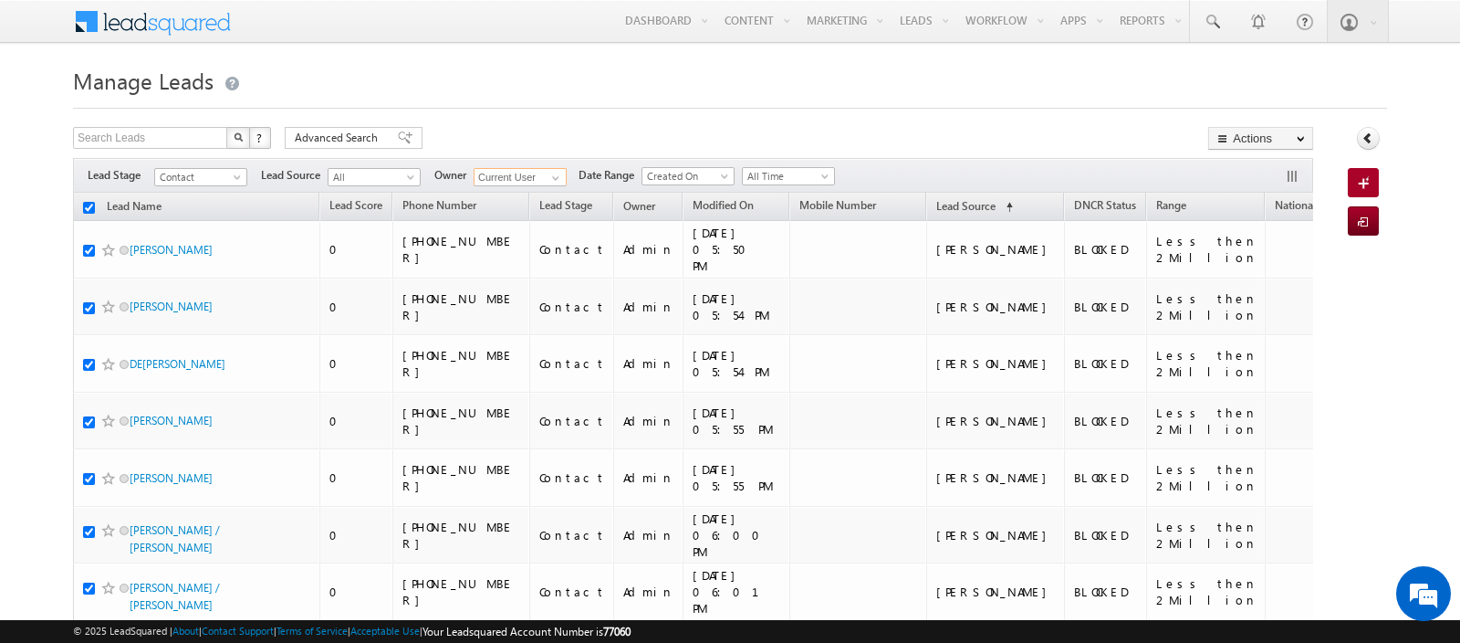
checkbox input "true"
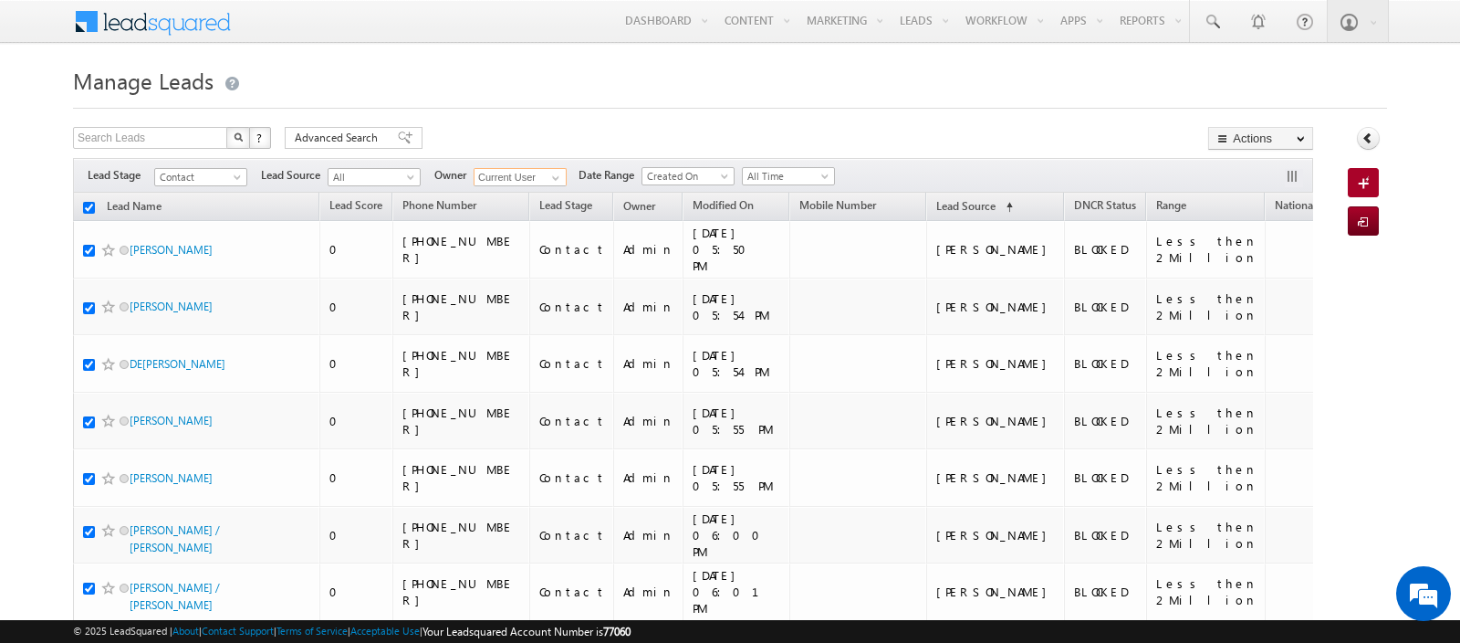
checkbox input "true"
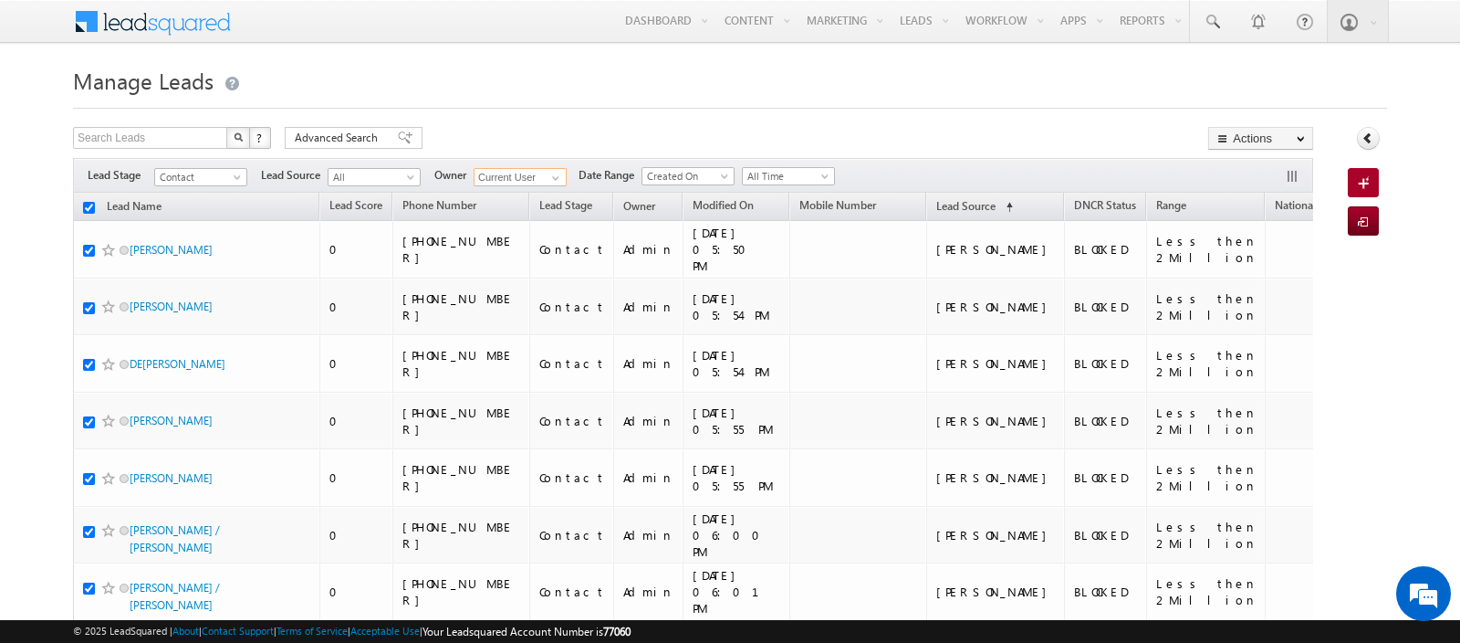
checkbox input "true"
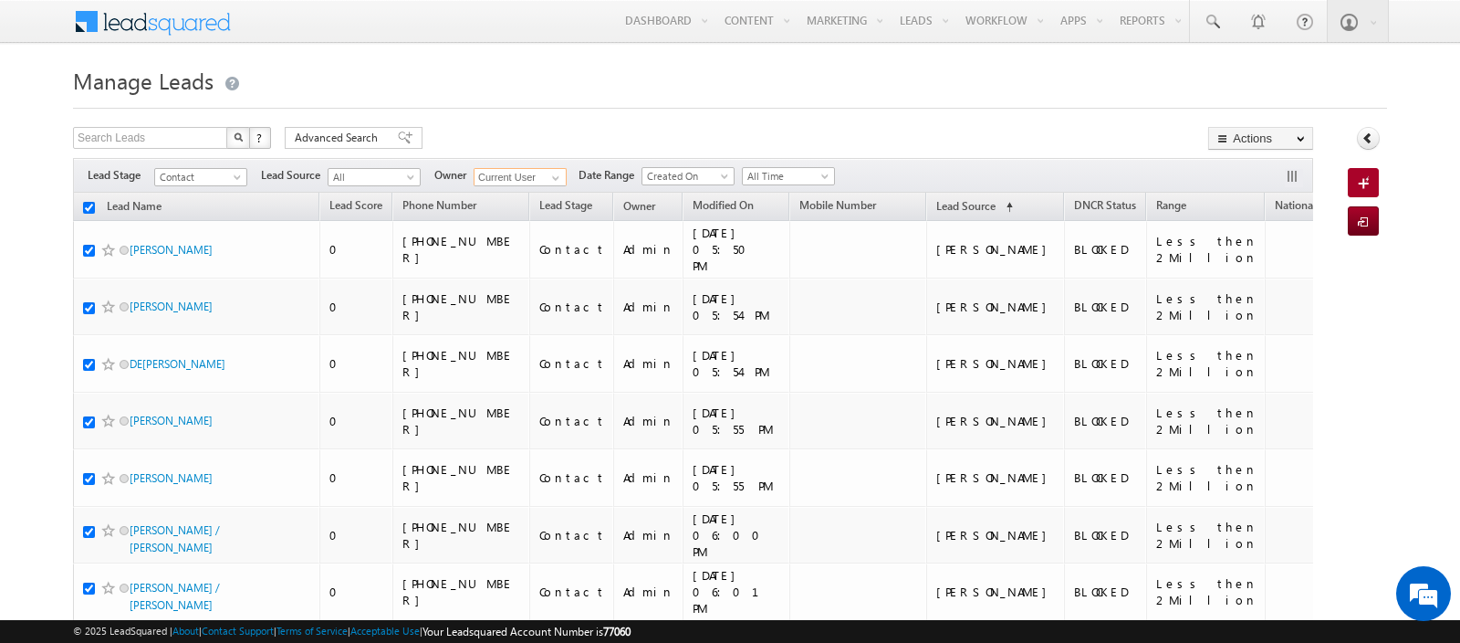
checkbox input "true"
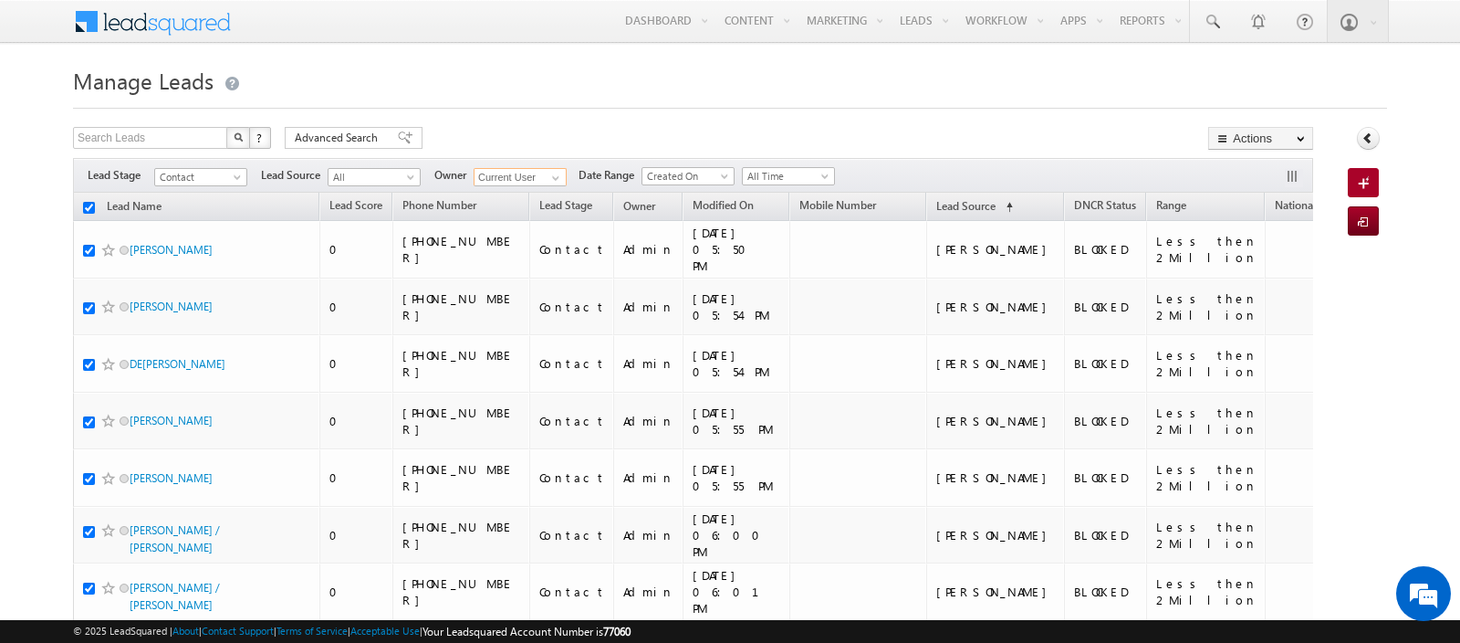
checkbox input "true"
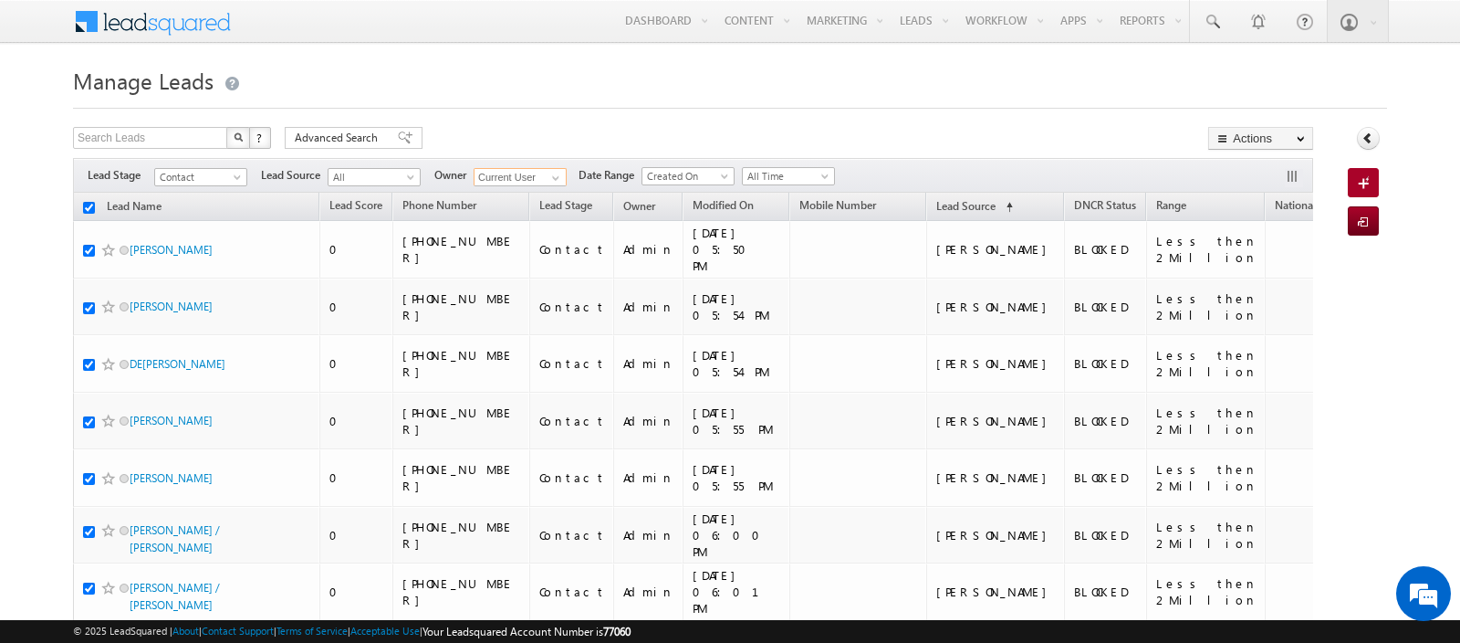
checkbox input "true"
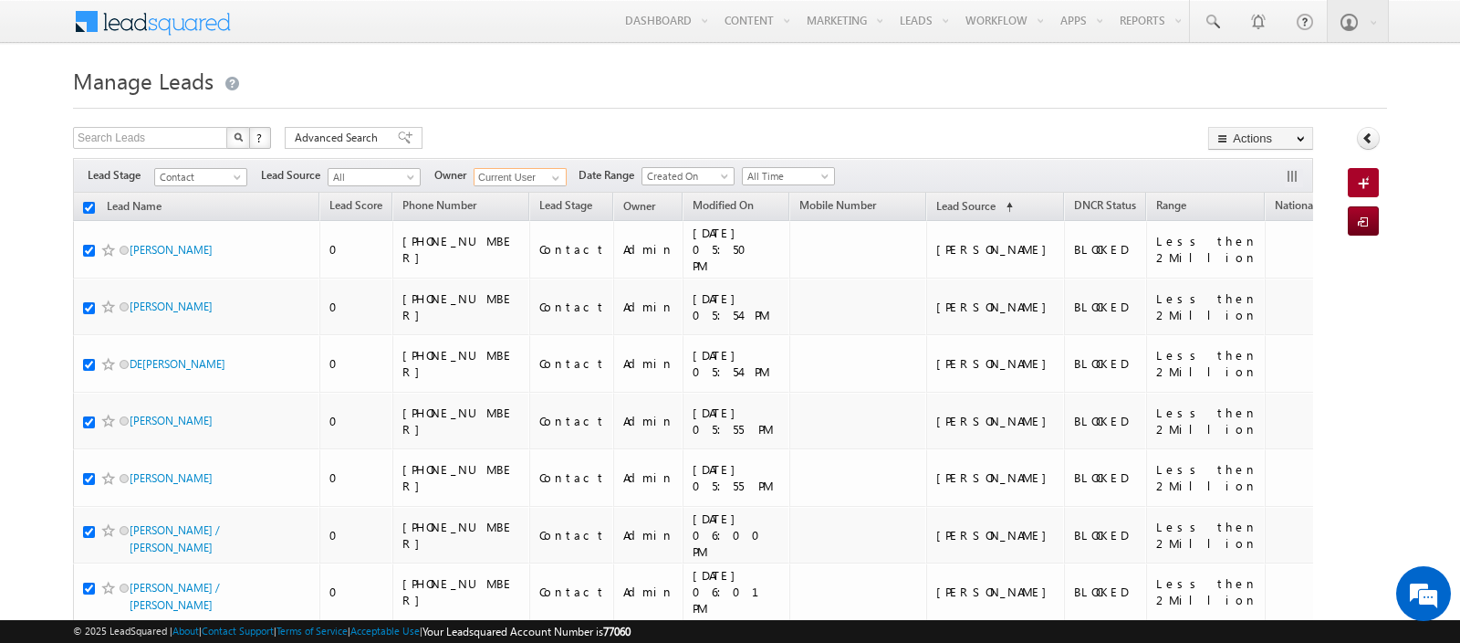
checkbox input "true"
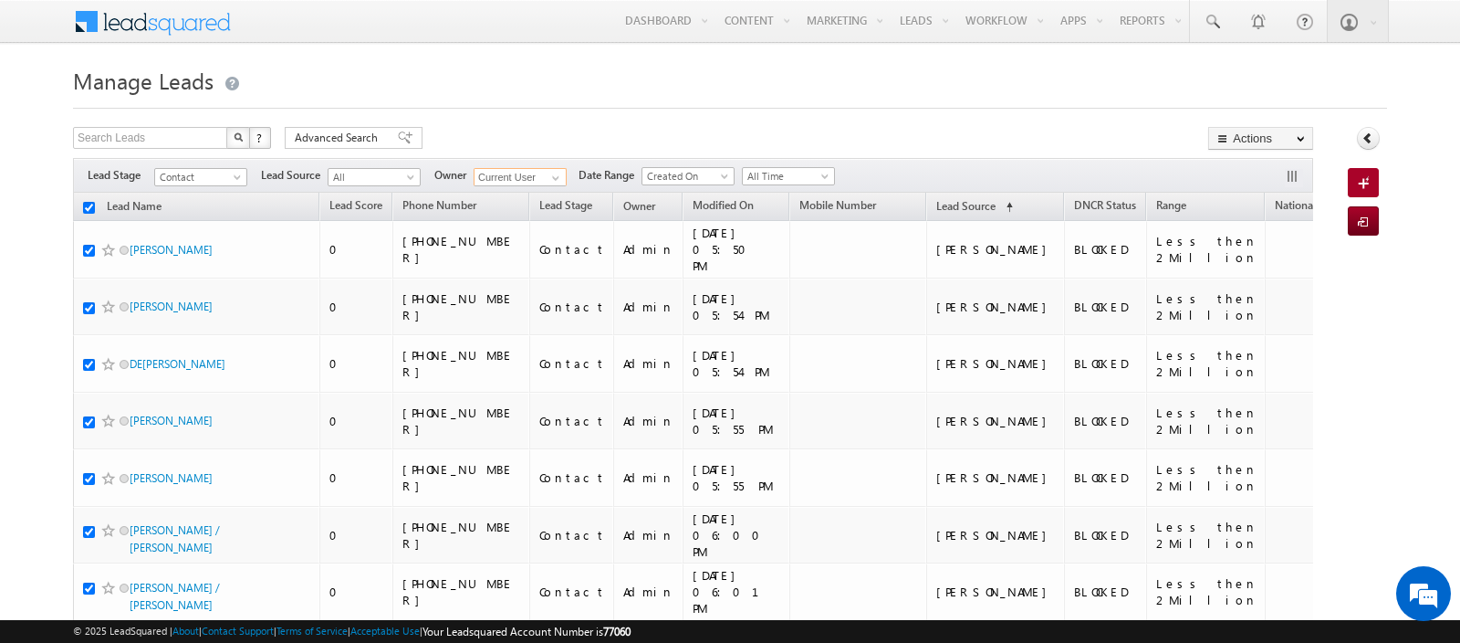
checkbox input "true"
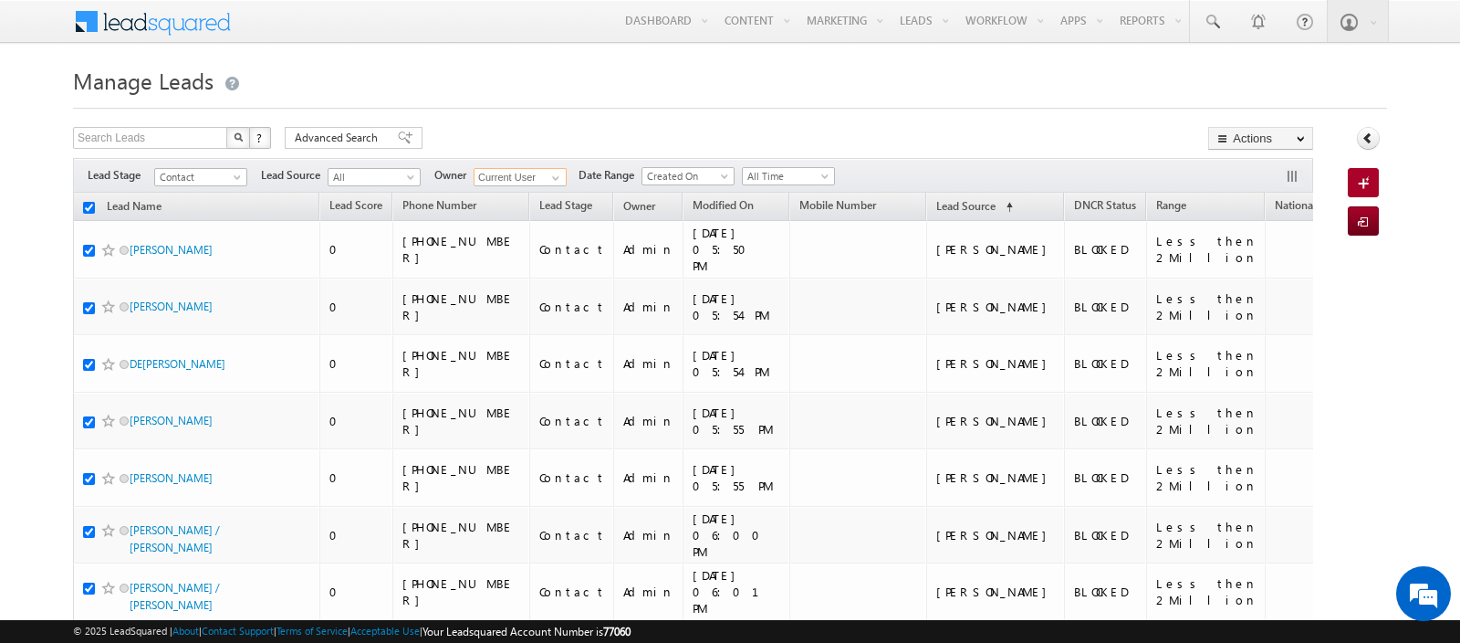
checkbox input "true"
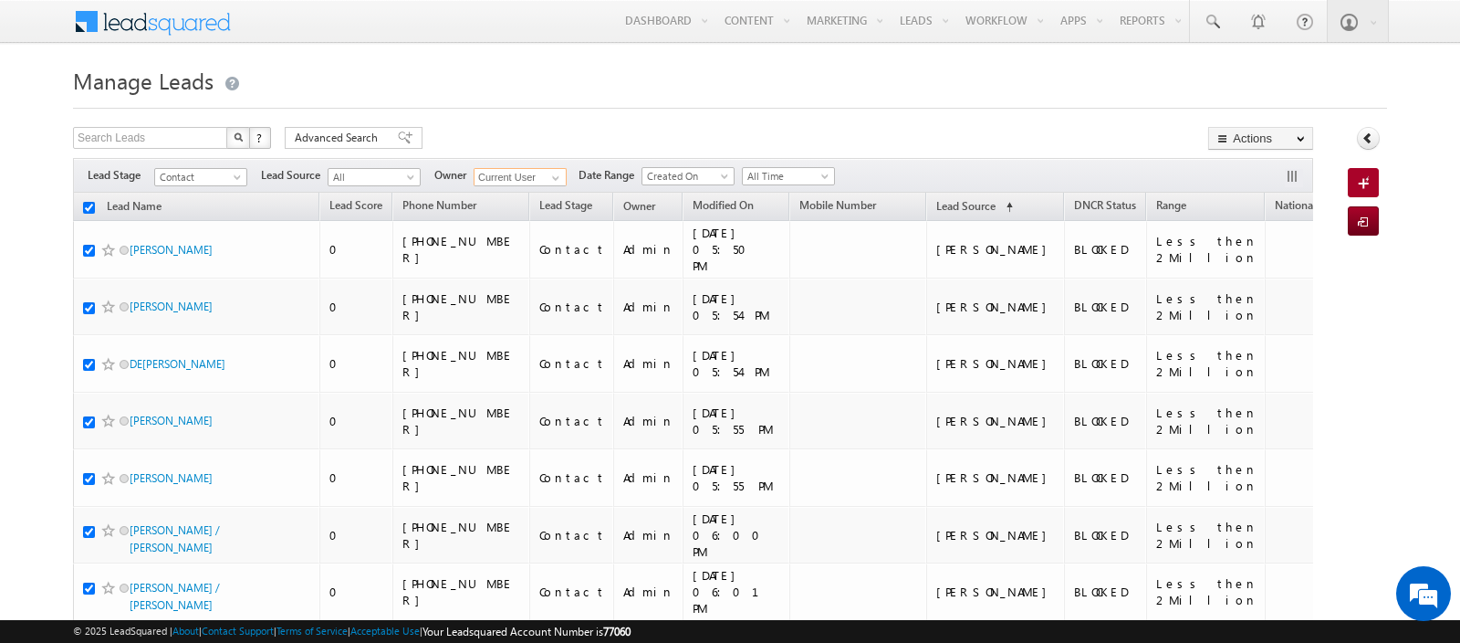
checkbox input "true"
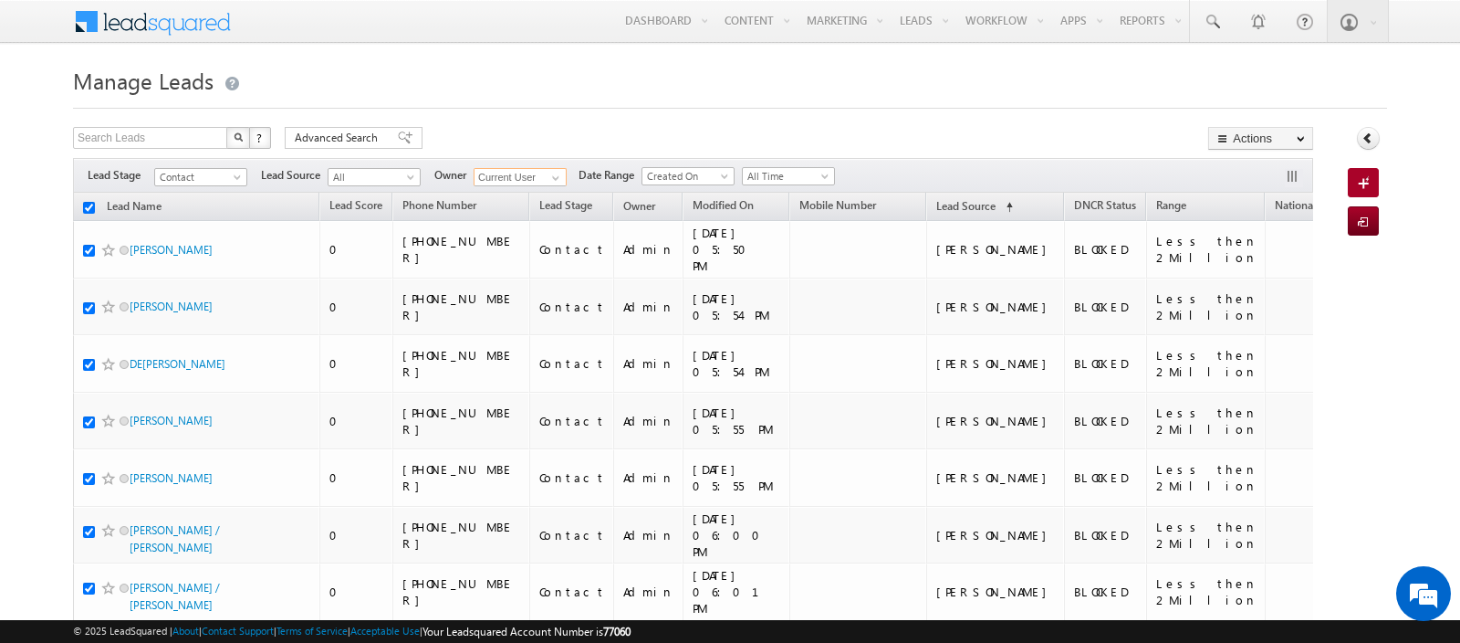
checkbox input "true"
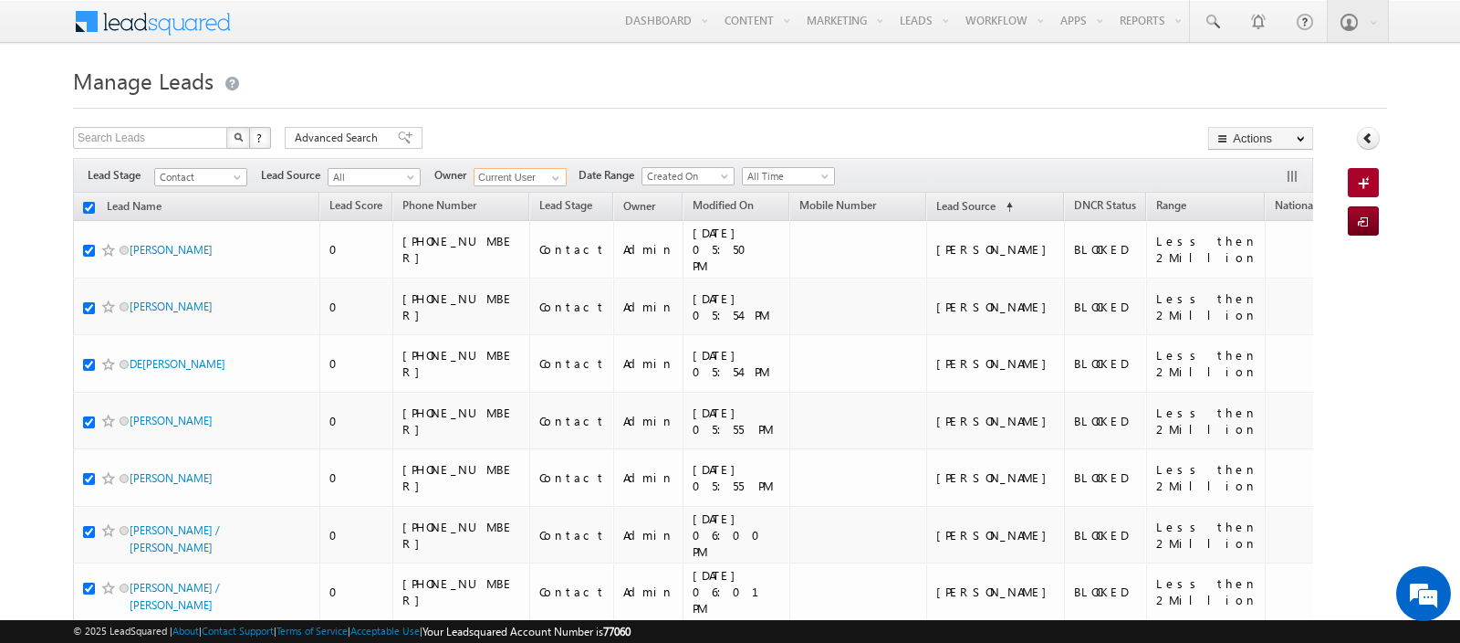
checkbox input "true"
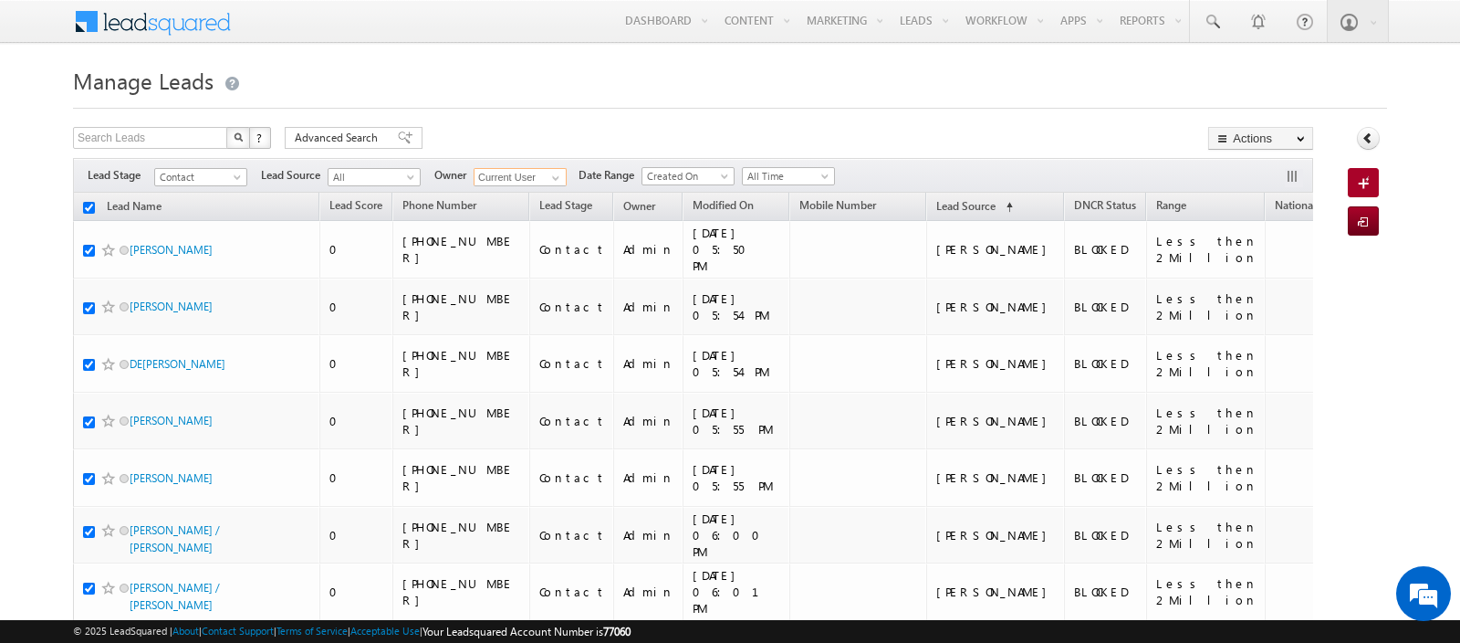
checkbox input "true"
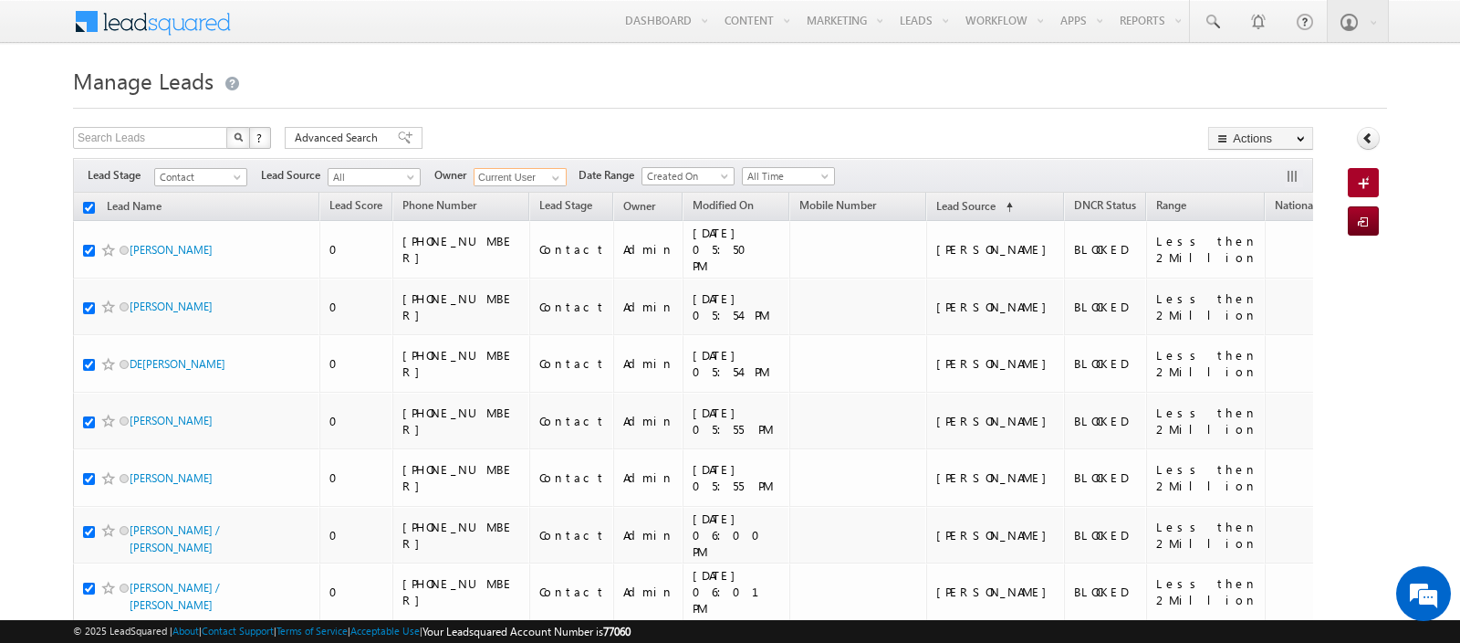
checkbox input "true"
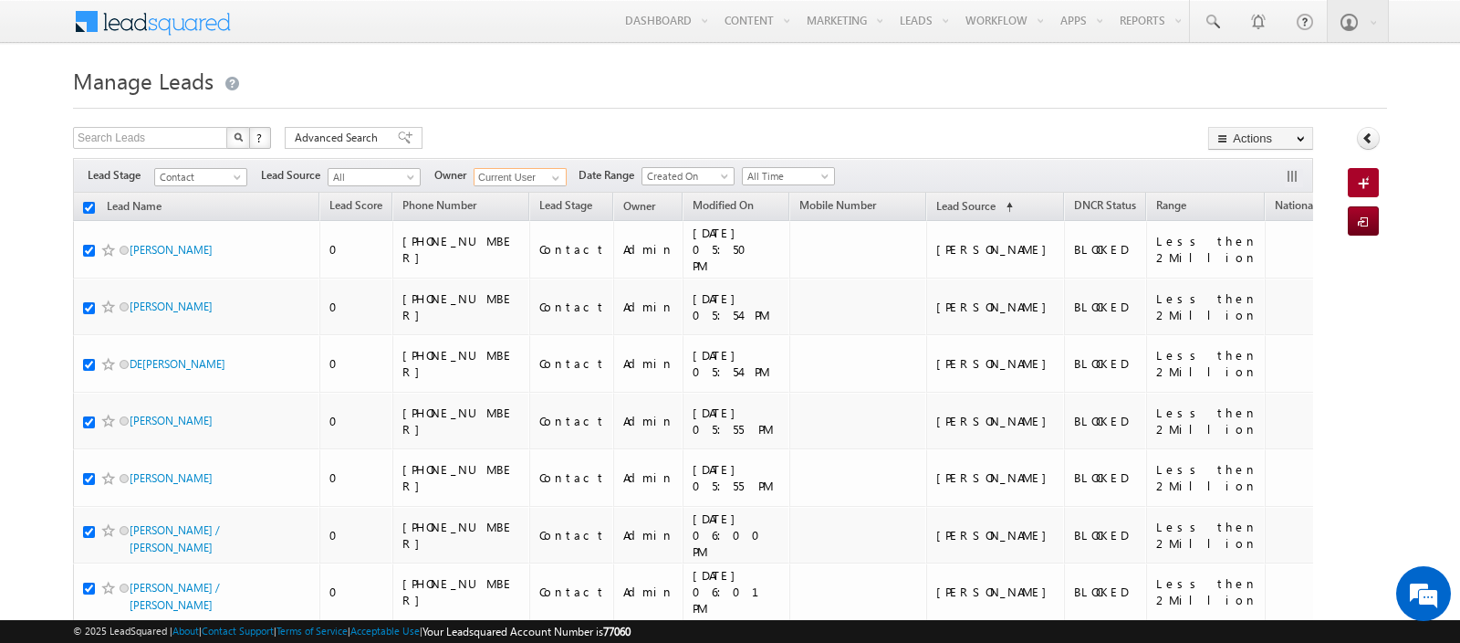
checkbox input "true"
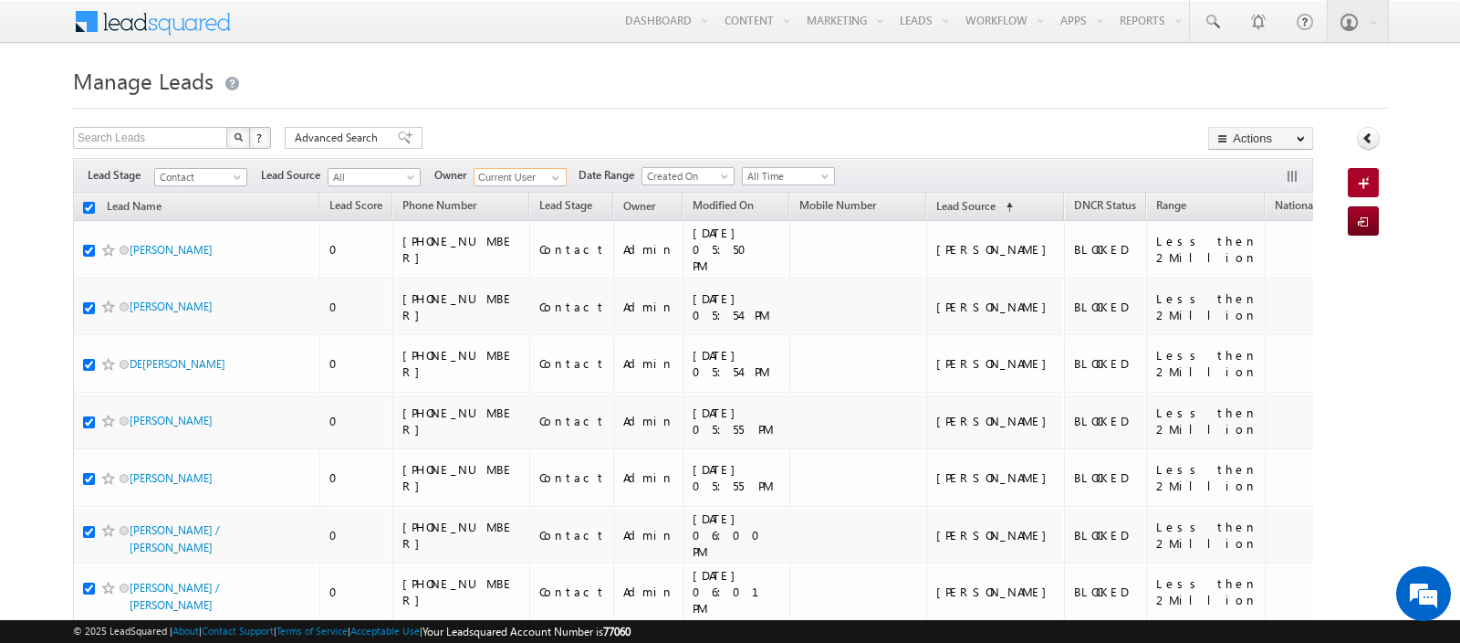
checkbox input "true"
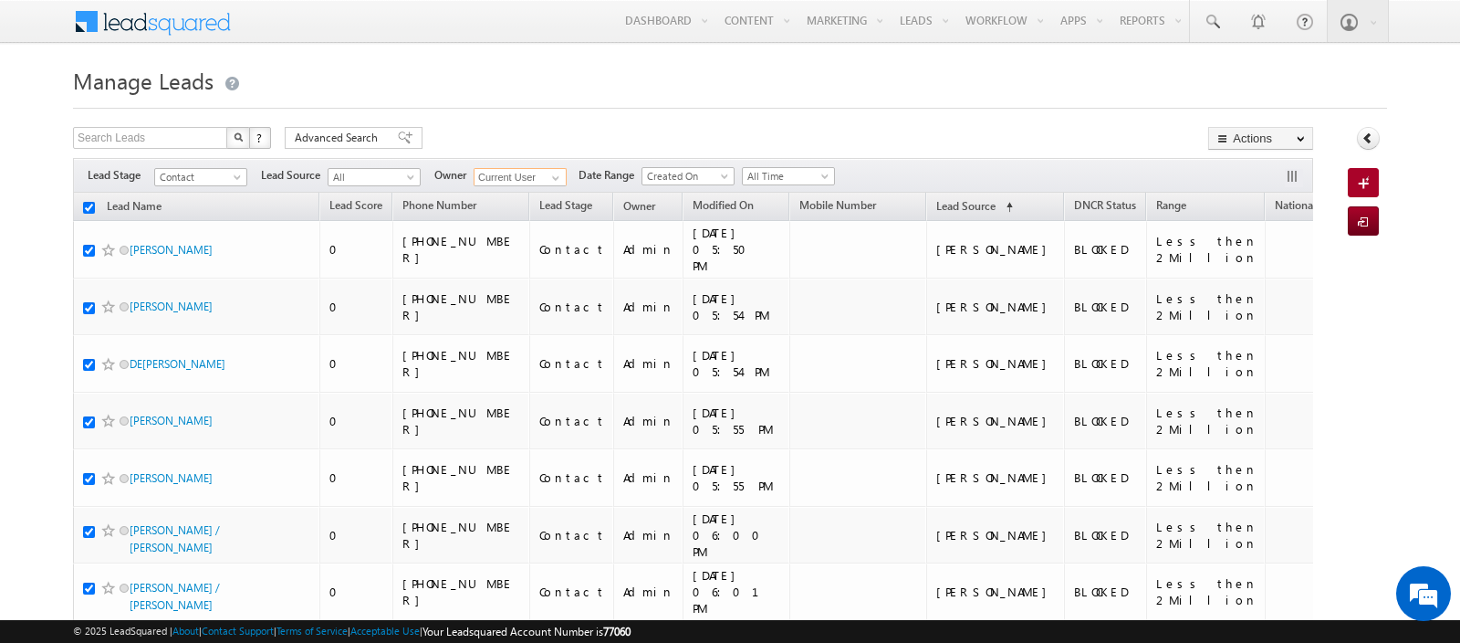
checkbox input "true"
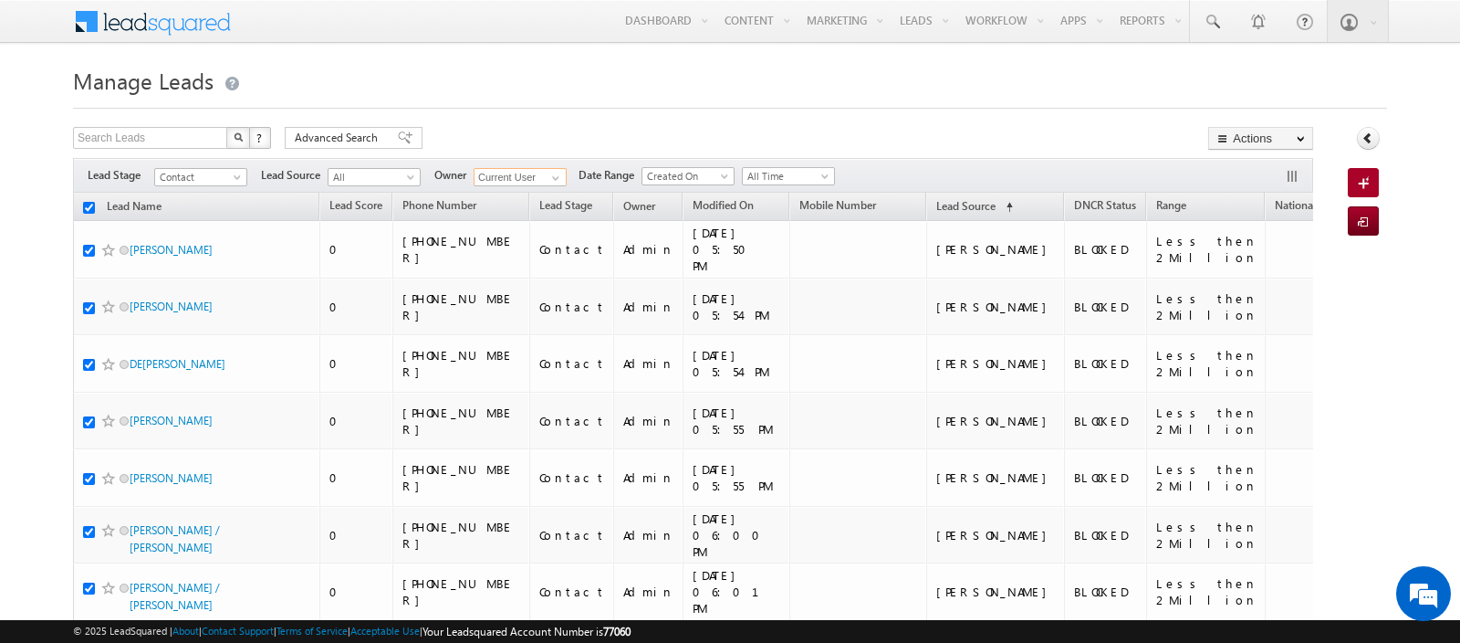
checkbox input "true"
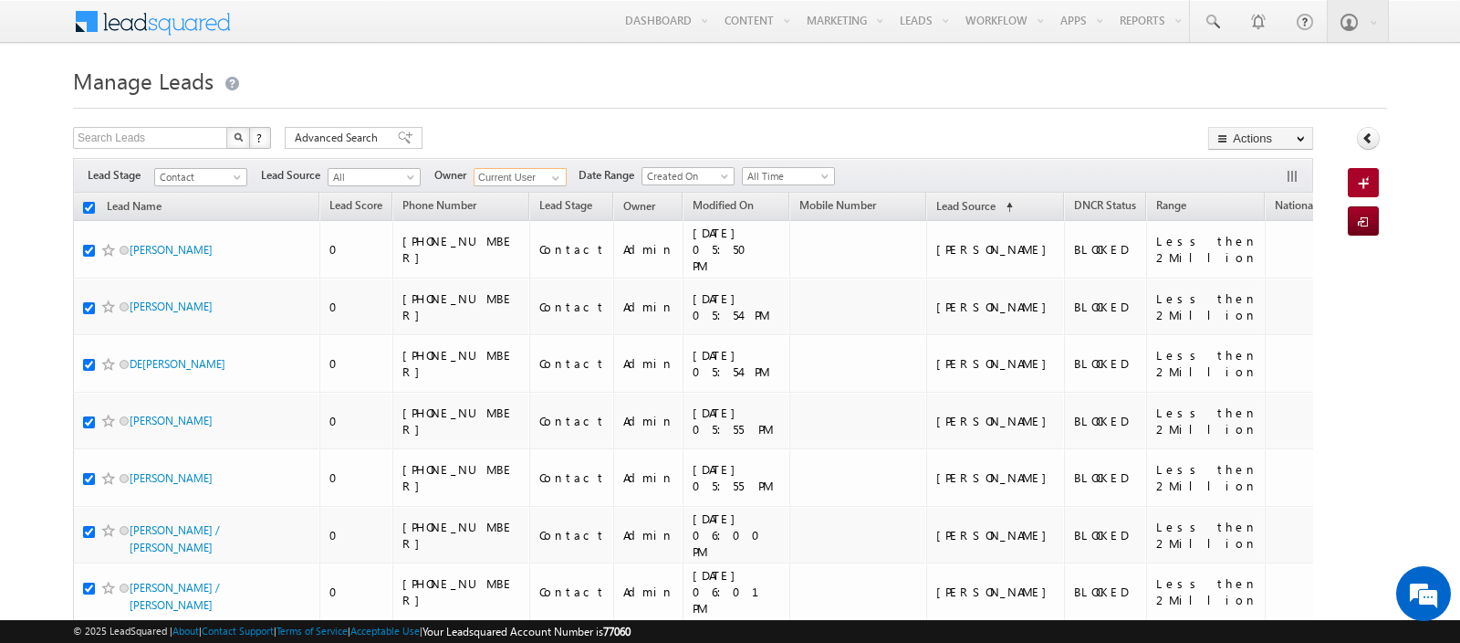
checkbox input "true"
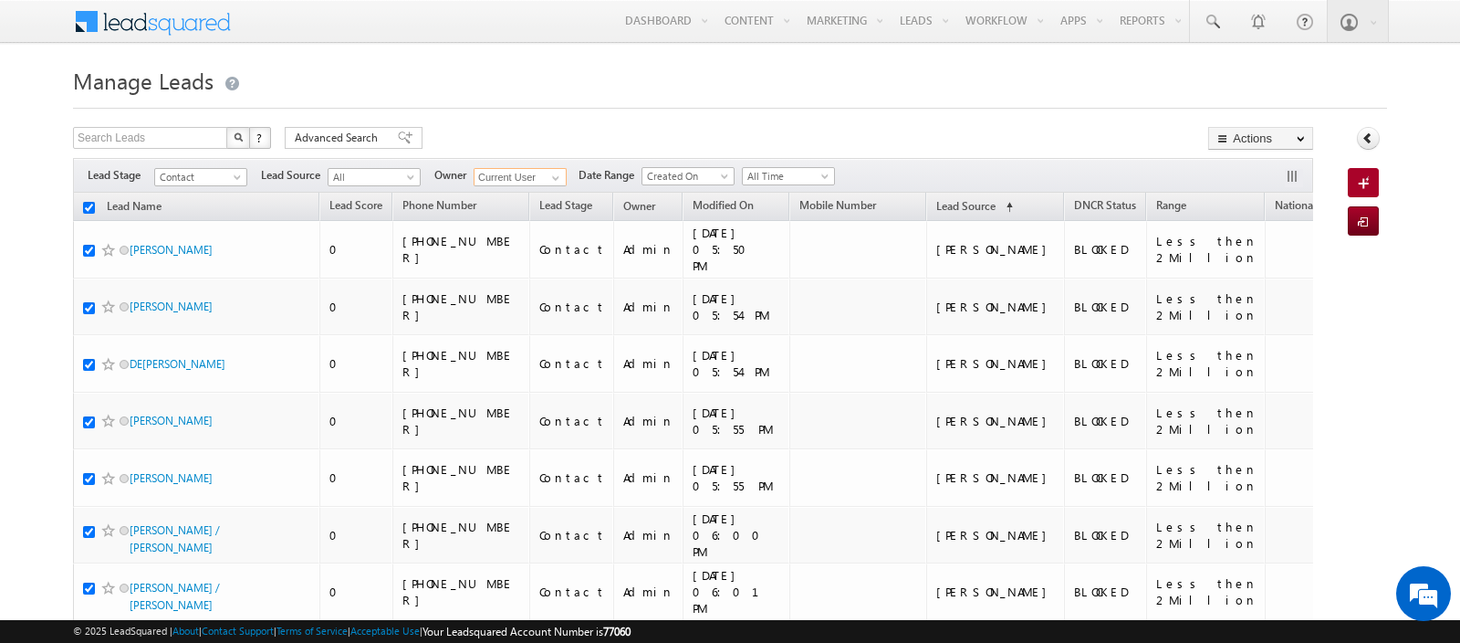
checkbox input "true"
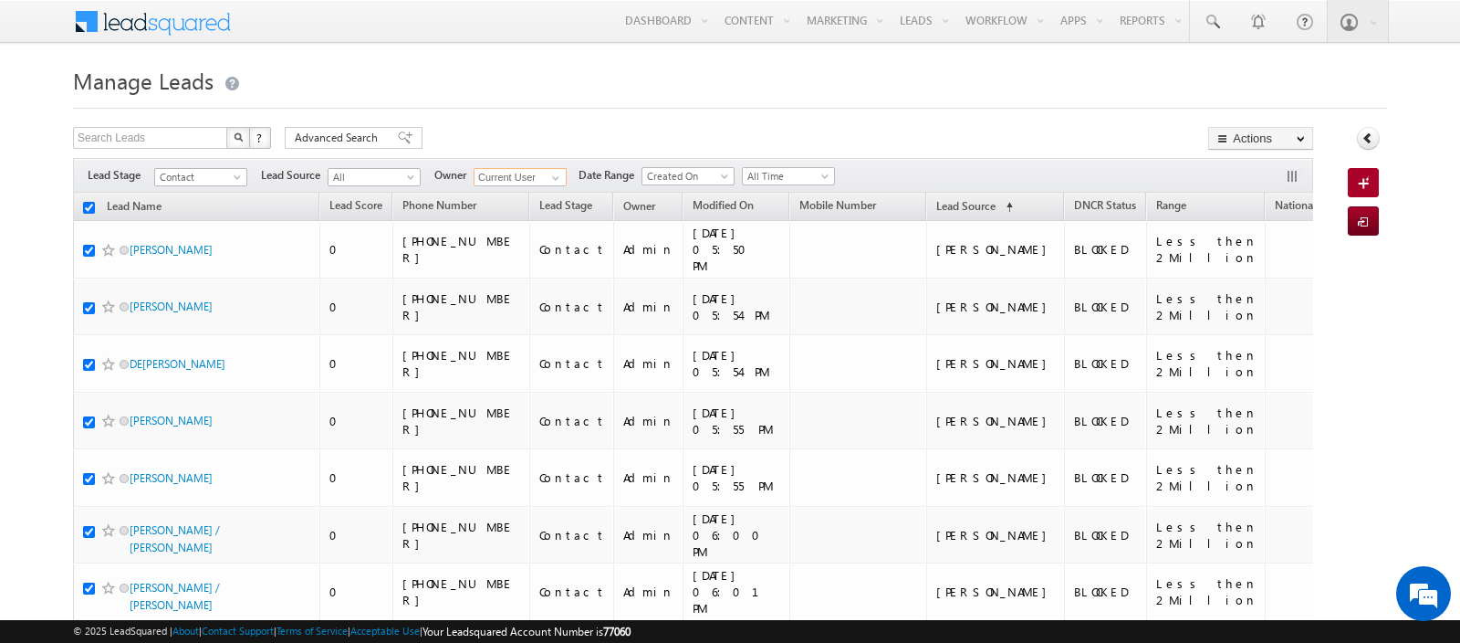
checkbox input "true"
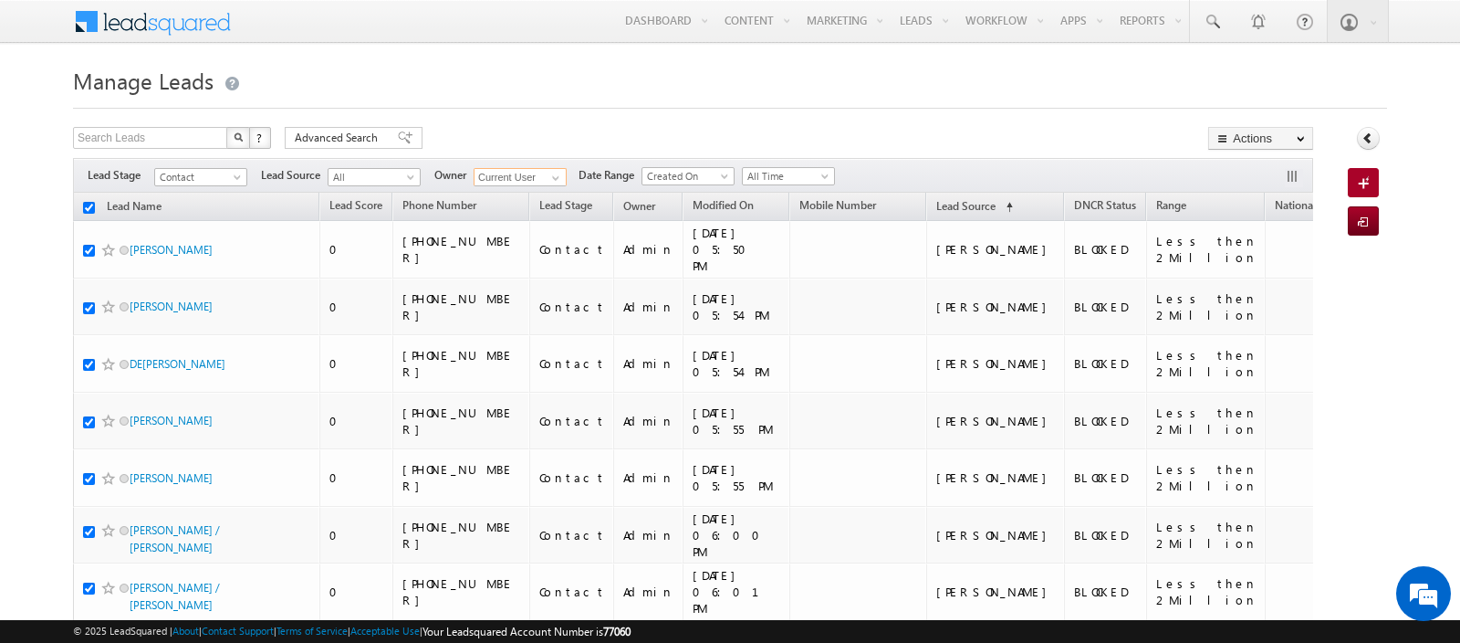
checkbox input "true"
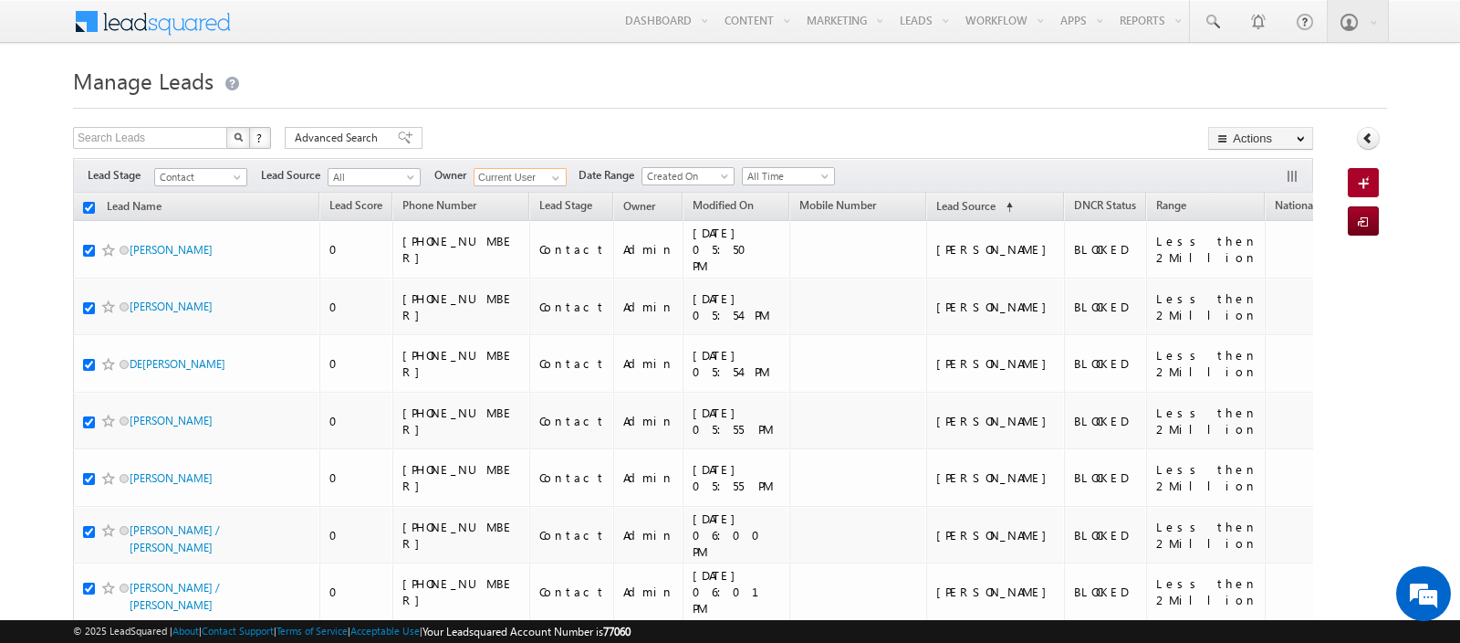
checkbox input "true"
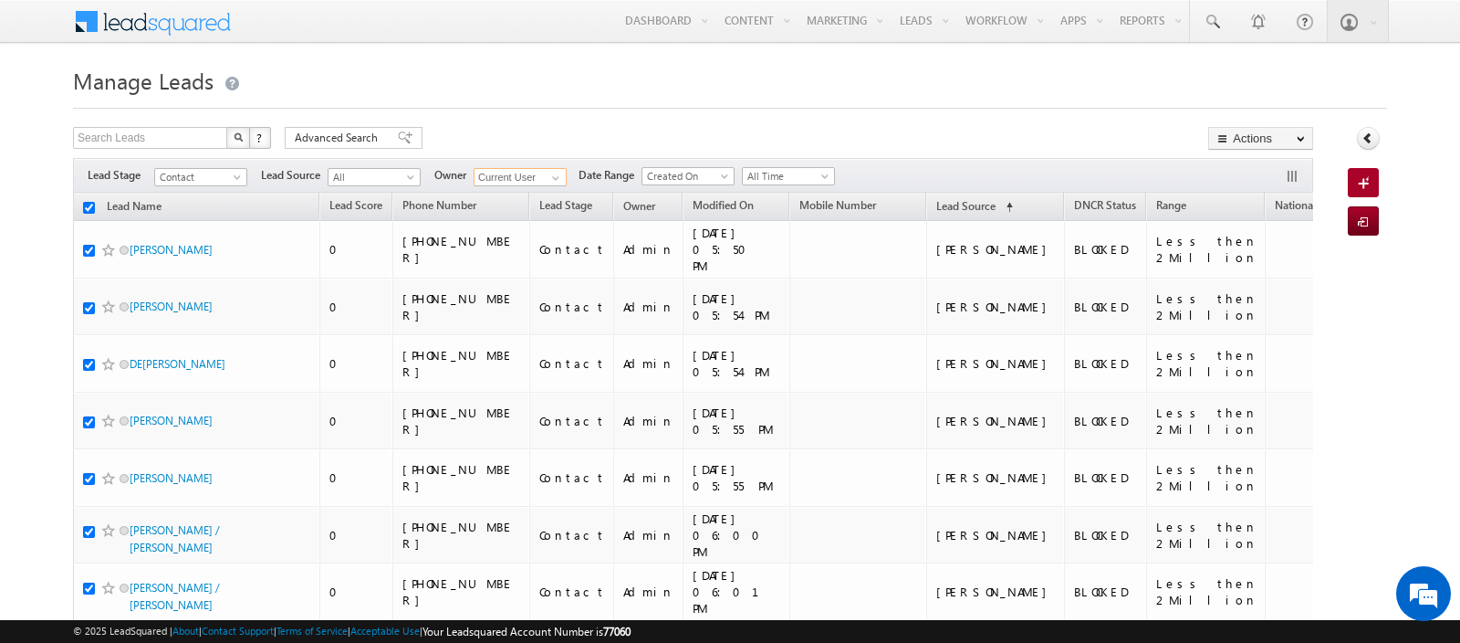
checkbox input "true"
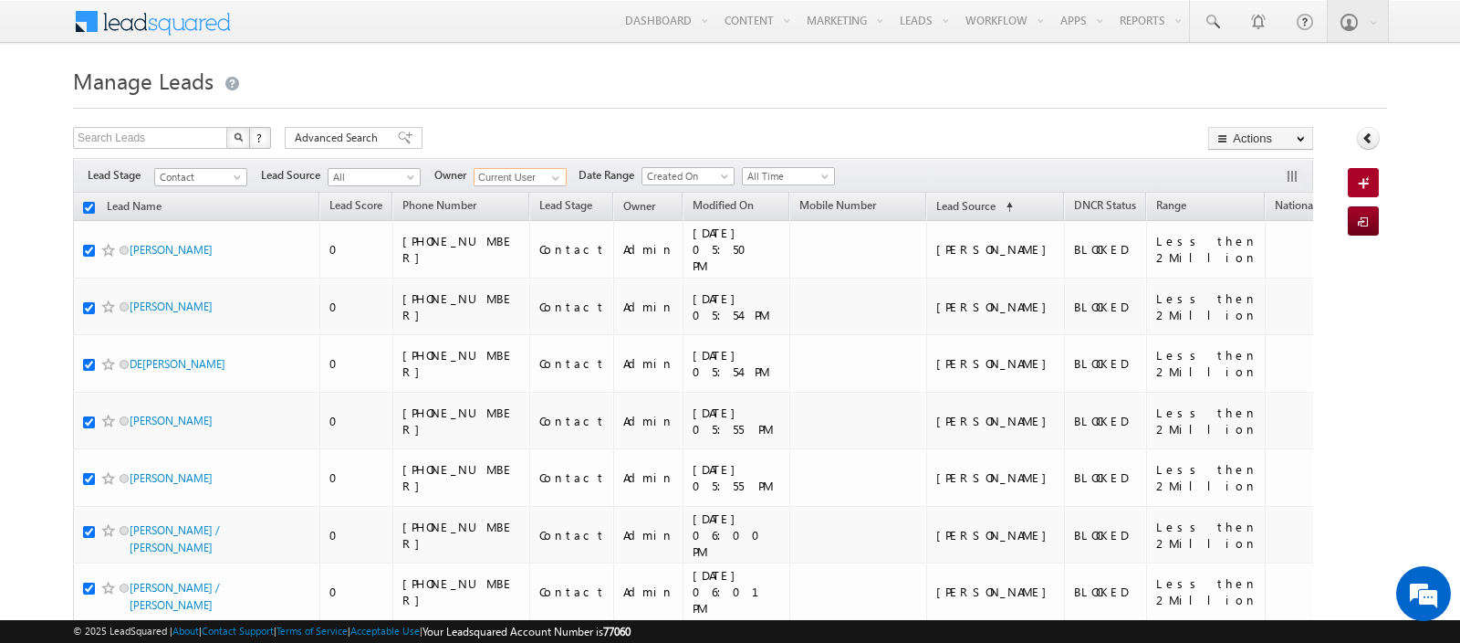
checkbox input "true"
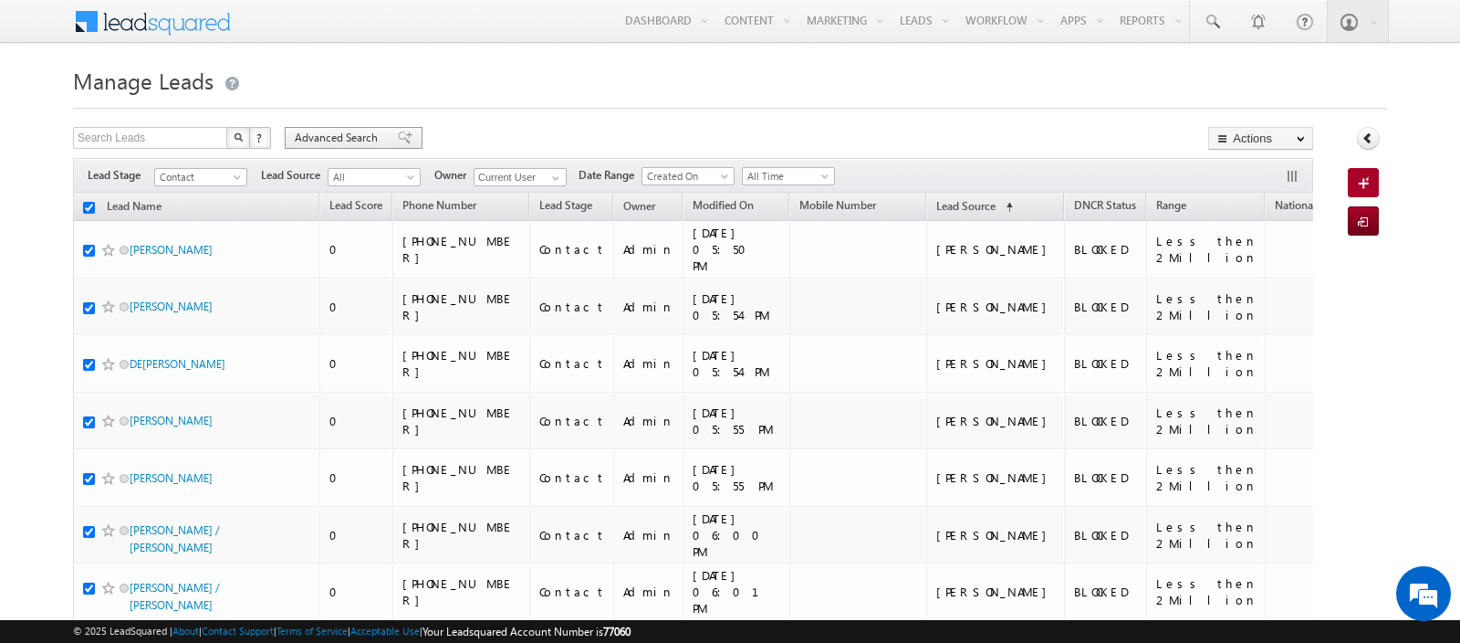
click at [340, 144] on span "Advanced Search" at bounding box center [339, 138] width 89 height 16
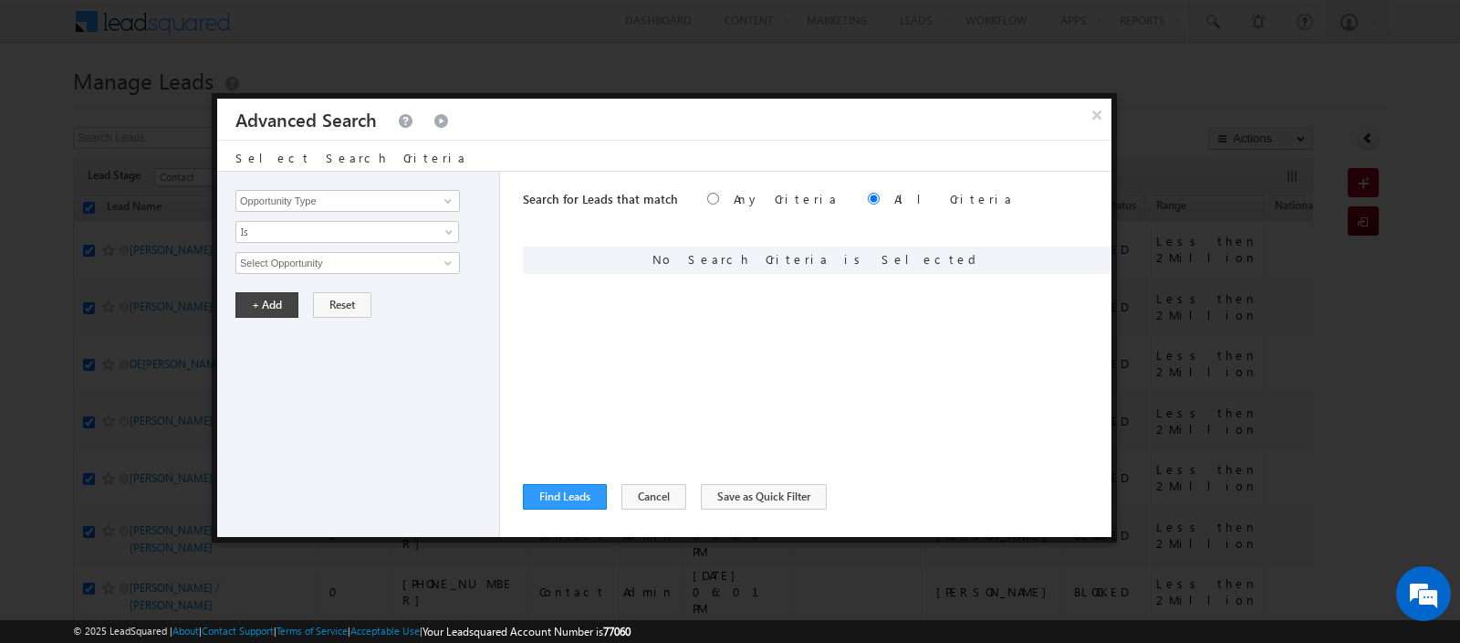
click at [406, 212] on div "Opportunity Type Lead Activity Task Sales Group Prospect Id Address 1 Address 2…" at bounding box center [358, 354] width 283 height 365
click at [401, 201] on input "Opportunity Type" at bounding box center [347, 201] width 225 height 22
click at [338, 230] on link "DNCR Status" at bounding box center [347, 237] width 225 height 21
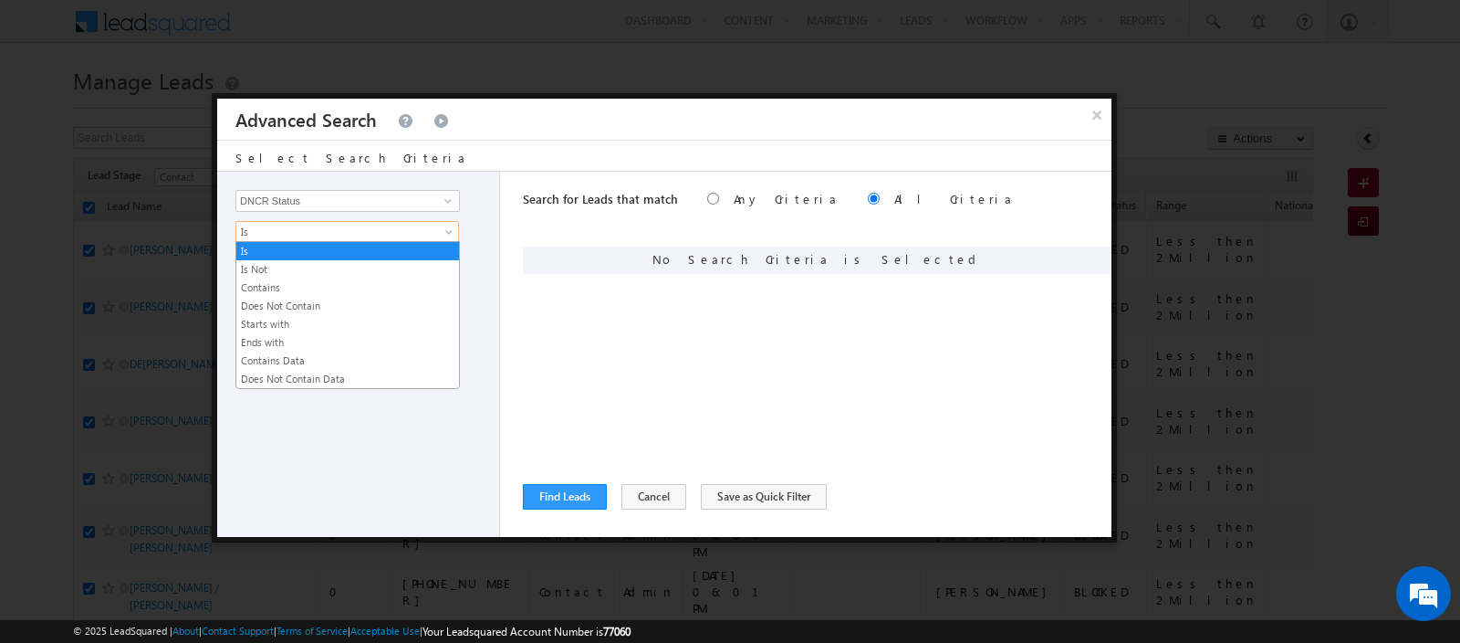
click at [338, 230] on span "Is" at bounding box center [335, 232] width 198 height 16
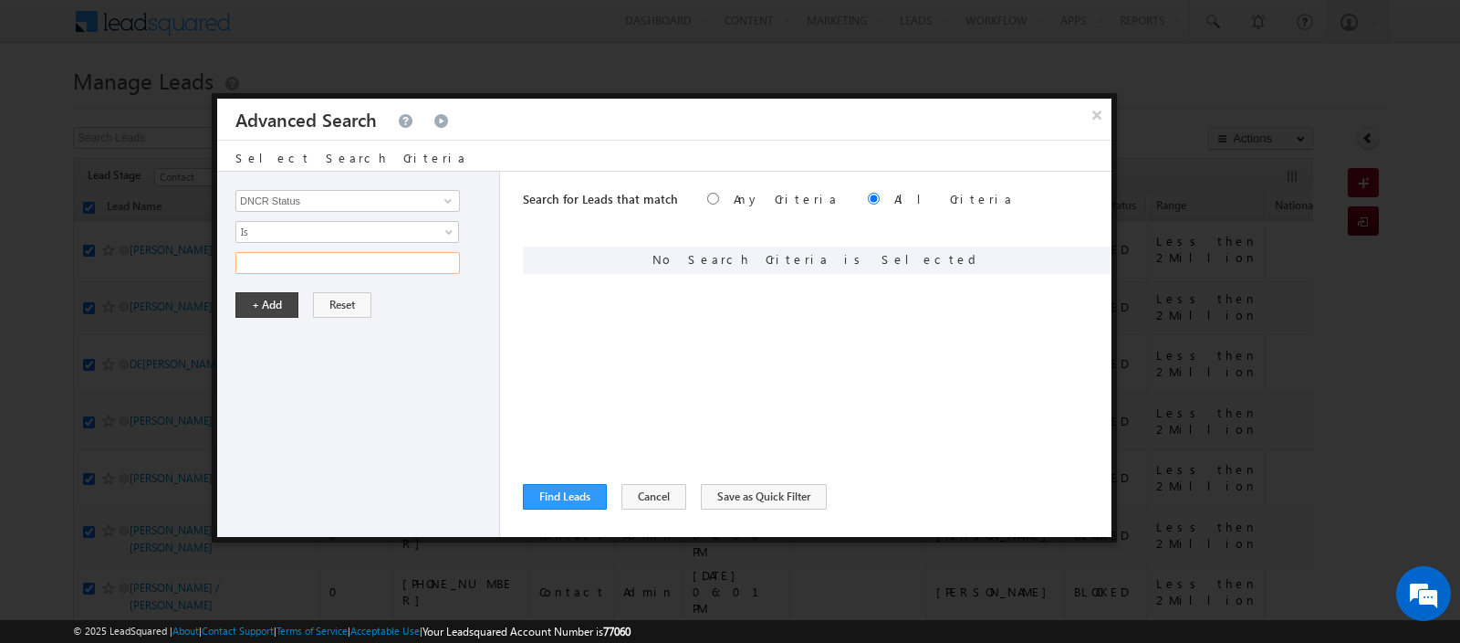
click at [338, 252] on input "text" at bounding box center [347, 263] width 225 height 22
click at [250, 308] on button "+ Add" at bounding box center [266, 305] width 63 height 26
click at [580, 498] on button "Find Leads" at bounding box center [565, 497] width 84 height 26
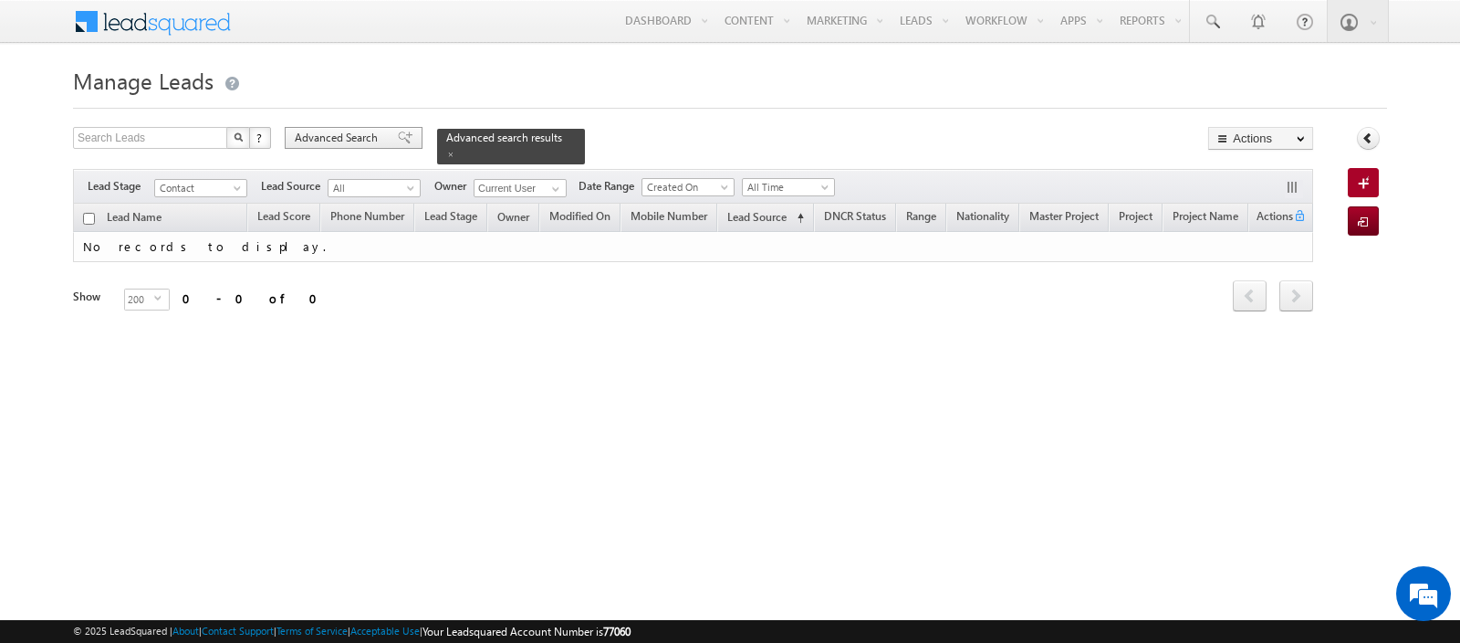
click at [360, 136] on span "Advanced Search" at bounding box center [339, 138] width 89 height 16
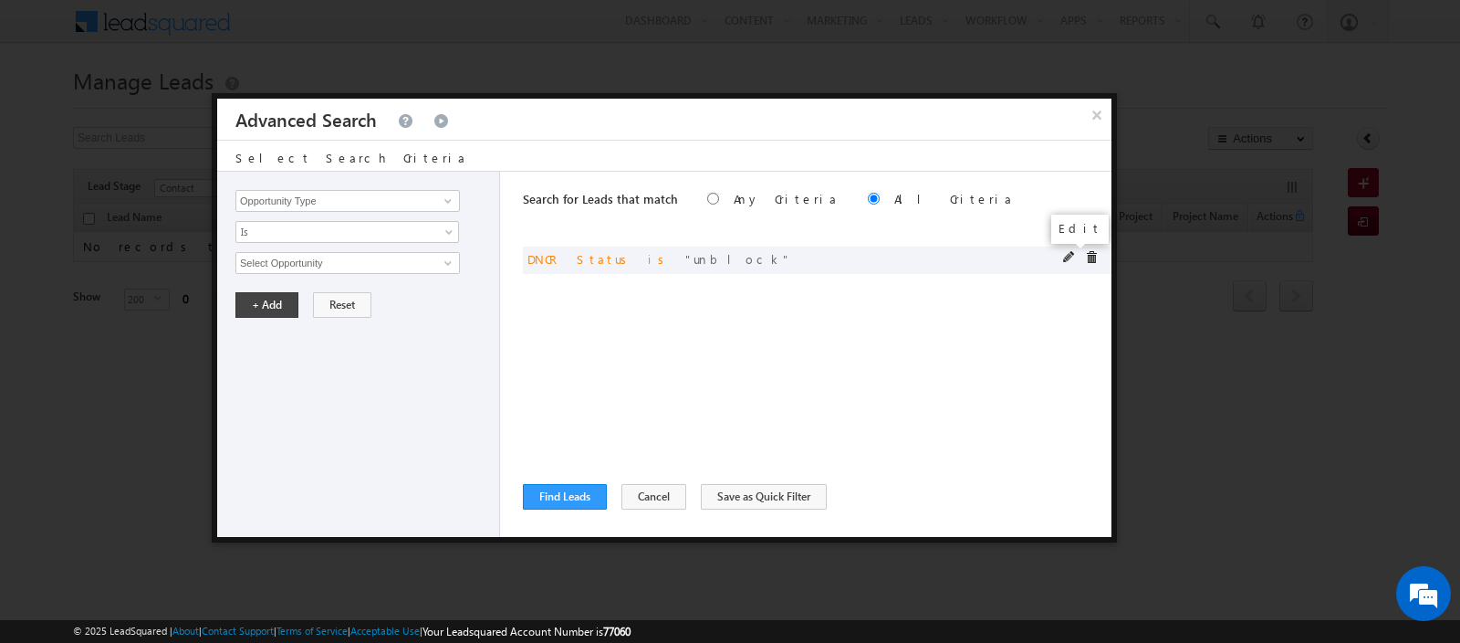
click at [1066, 258] on span at bounding box center [1069, 257] width 13 height 13
click at [263, 237] on span "Is" at bounding box center [335, 232] width 198 height 16
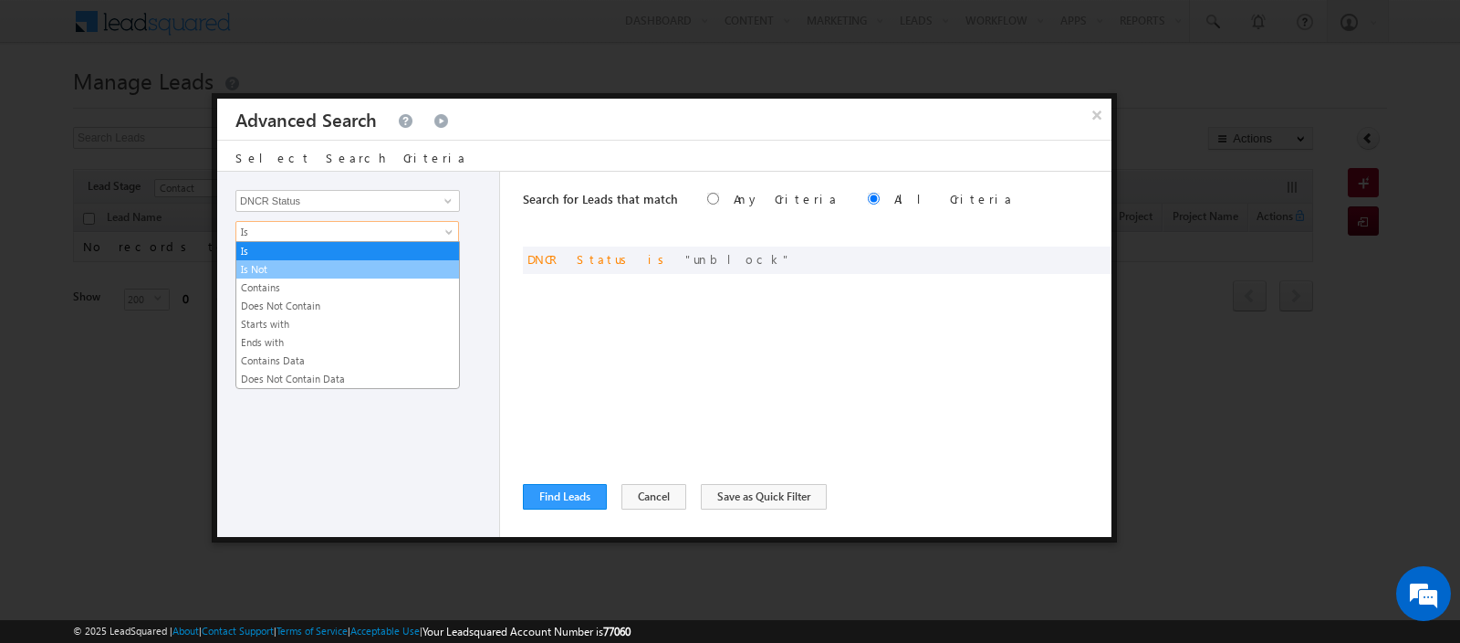
click at [268, 272] on link "Is Not" at bounding box center [347, 269] width 223 height 16
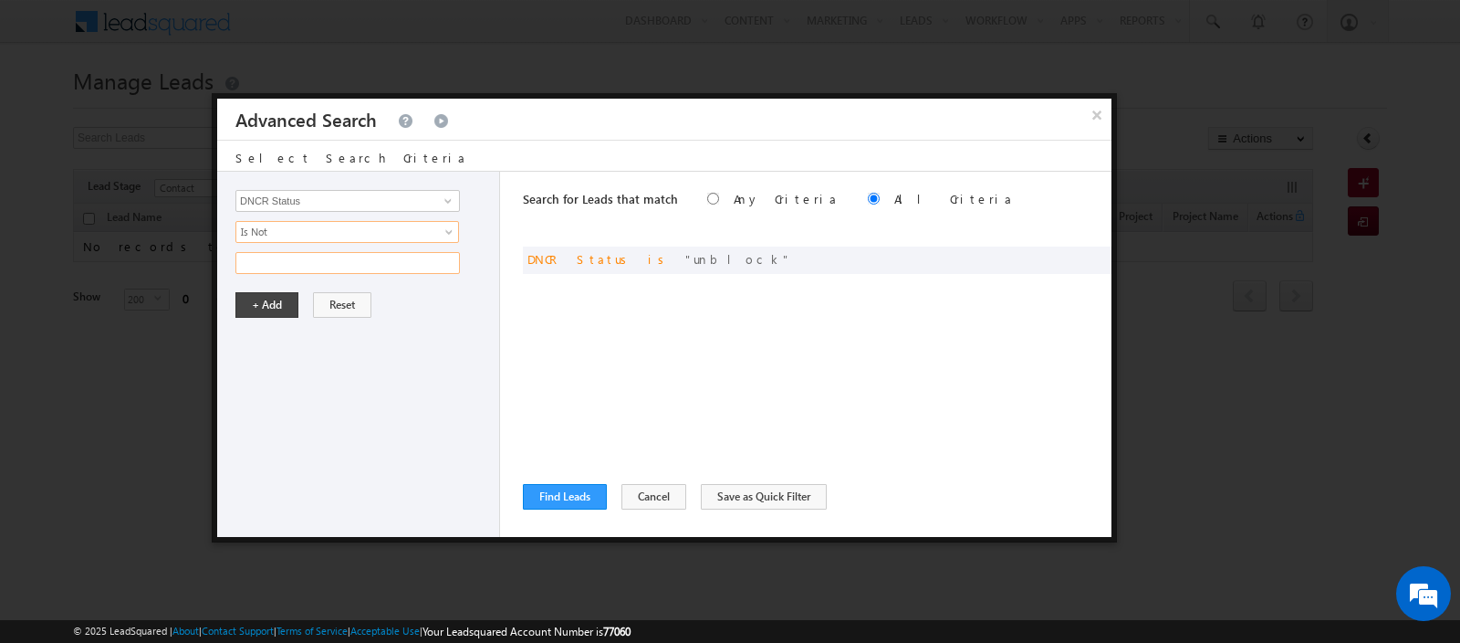
click at [269, 261] on input "text" at bounding box center [347, 263] width 225 height 22
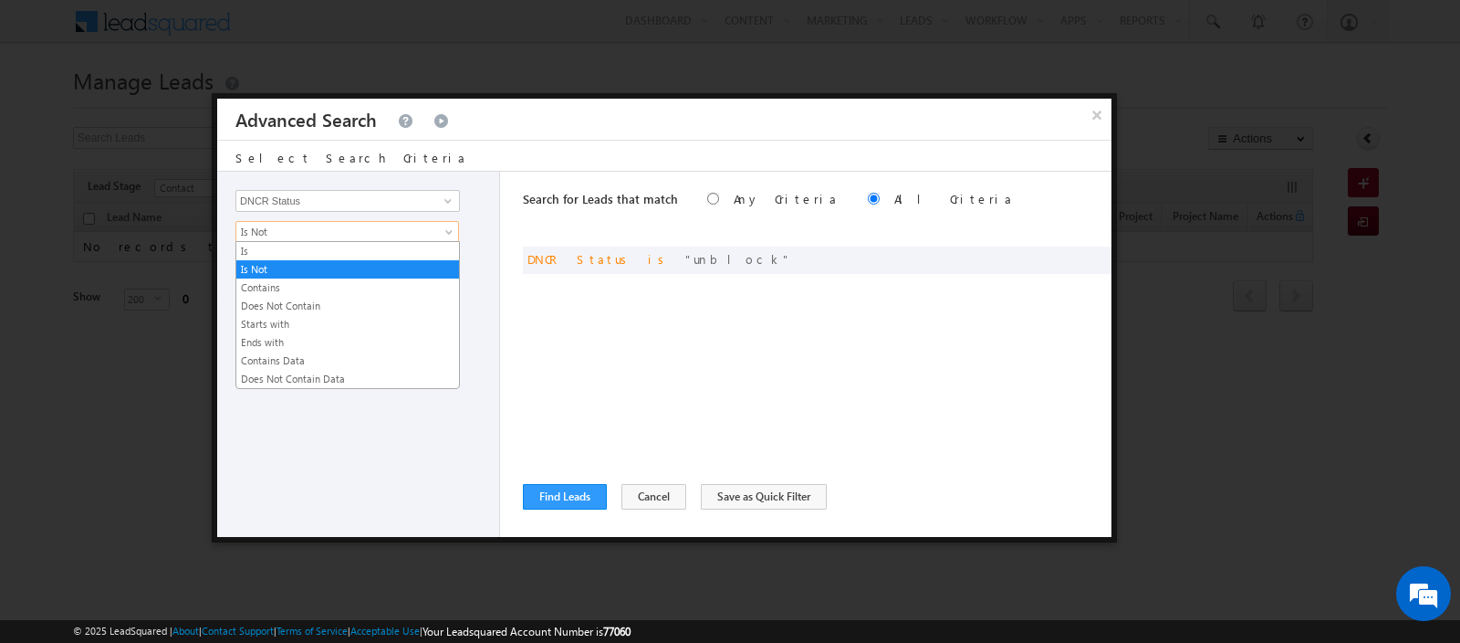
click at [293, 231] on span "Is Not" at bounding box center [335, 232] width 198 height 16
click at [295, 298] on link "Does Not Contain" at bounding box center [347, 306] width 223 height 16
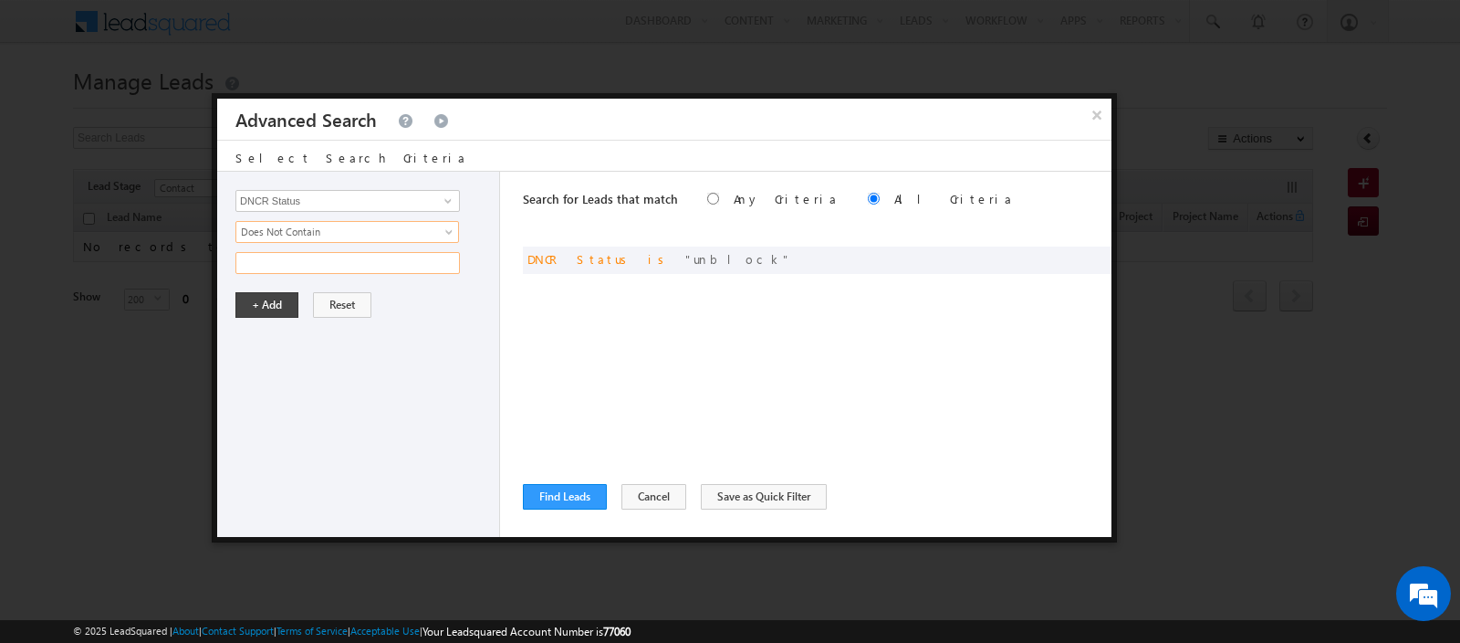
click at [294, 264] on input "text" at bounding box center [347, 263] width 225 height 22
click at [261, 305] on button "+ Add" at bounding box center [266, 305] width 63 height 26
click at [581, 499] on button "Find Leads" at bounding box center [565, 497] width 84 height 26
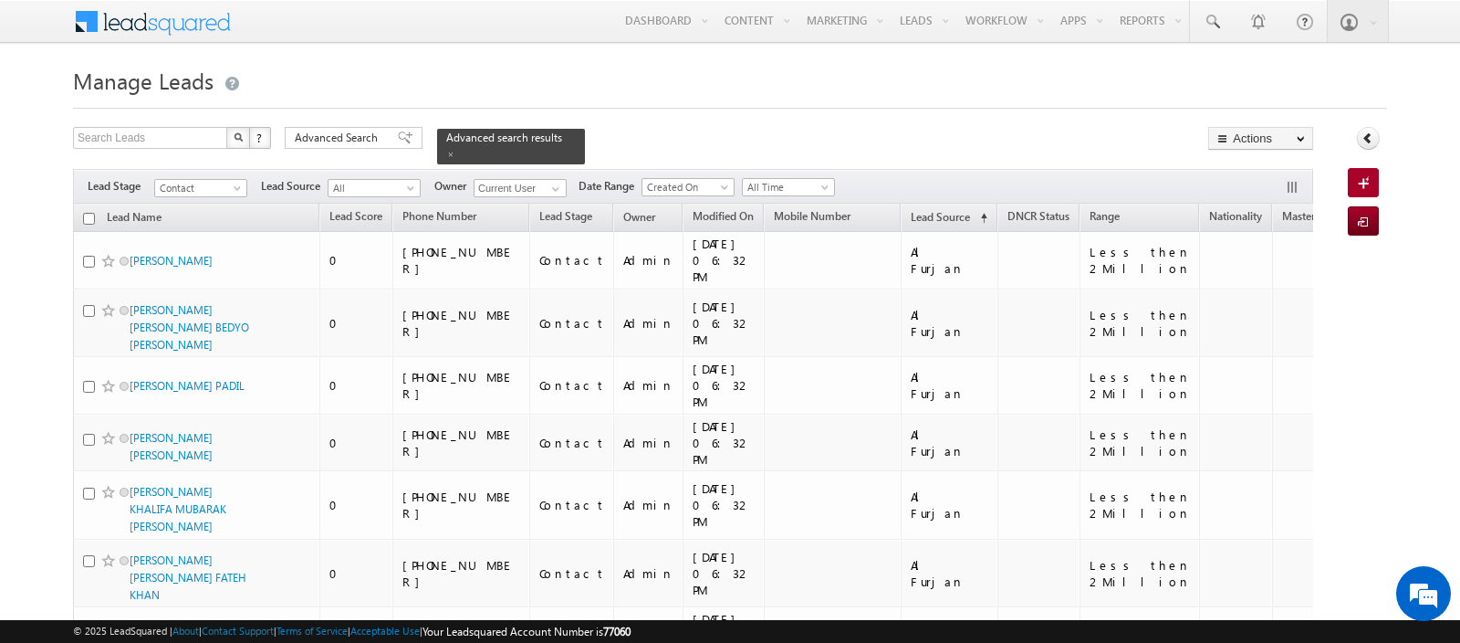
click at [88, 219] on input "checkbox" at bounding box center [89, 219] width 12 height 12
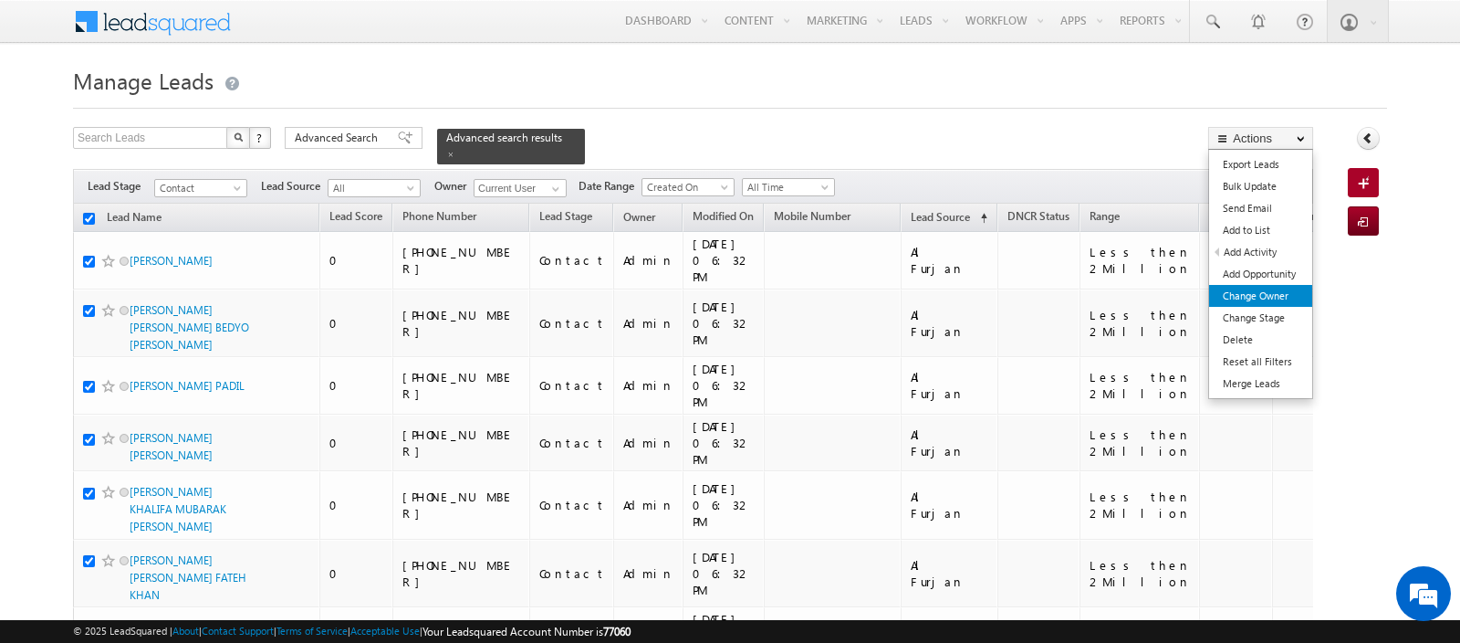
click at [1282, 292] on link "Change Owner" at bounding box center [1260, 296] width 103 height 22
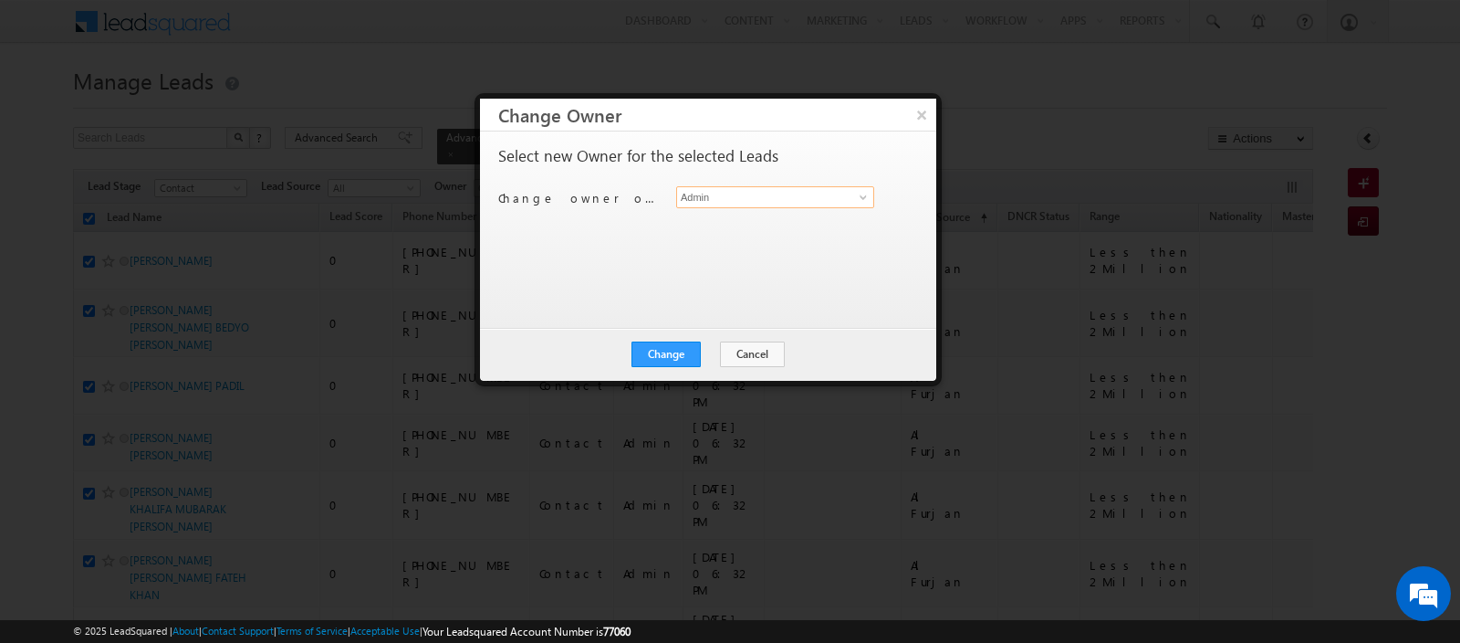
click at [820, 198] on input "Admin" at bounding box center [775, 197] width 198 height 22
click at [778, 220] on link "[PERSON_NAME] [EMAIL_ADDRESS][PERSON_NAME][DOMAIN_NAME]" at bounding box center [775, 224] width 198 height 35
click at [669, 345] on button "Change" at bounding box center [666, 354] width 69 height 26
click at [698, 352] on button "Close" at bounding box center [711, 354] width 58 height 26
